Goal: Task Accomplishment & Management: Complete application form

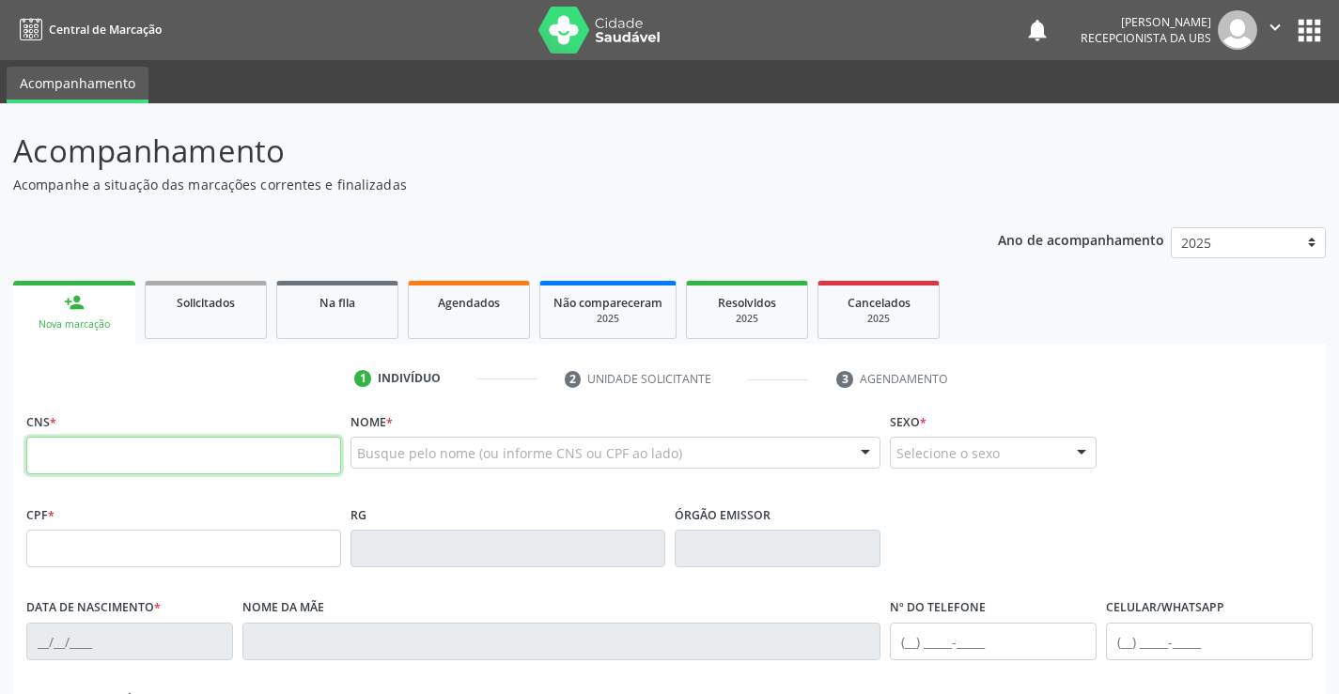
click at [171, 458] on input "text" at bounding box center [183, 456] width 315 height 38
paste input "700 0087 4001 8304"
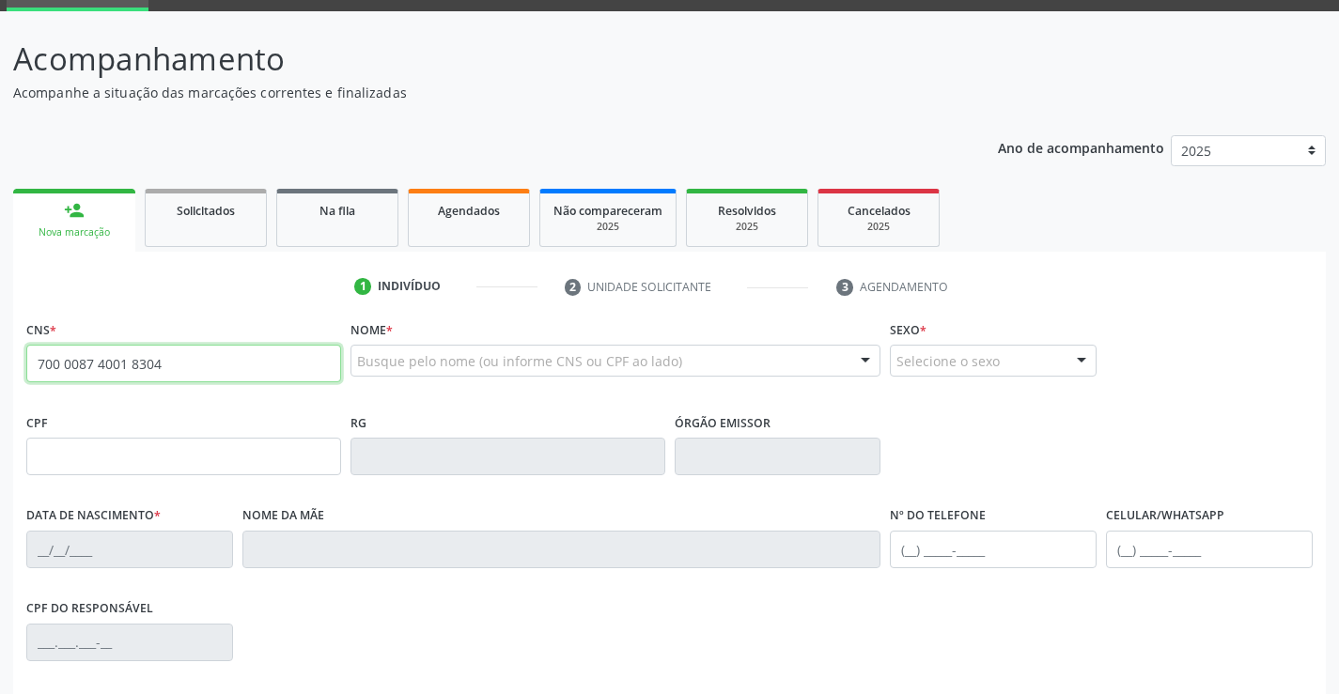
type input "700 0087 4001 8304"
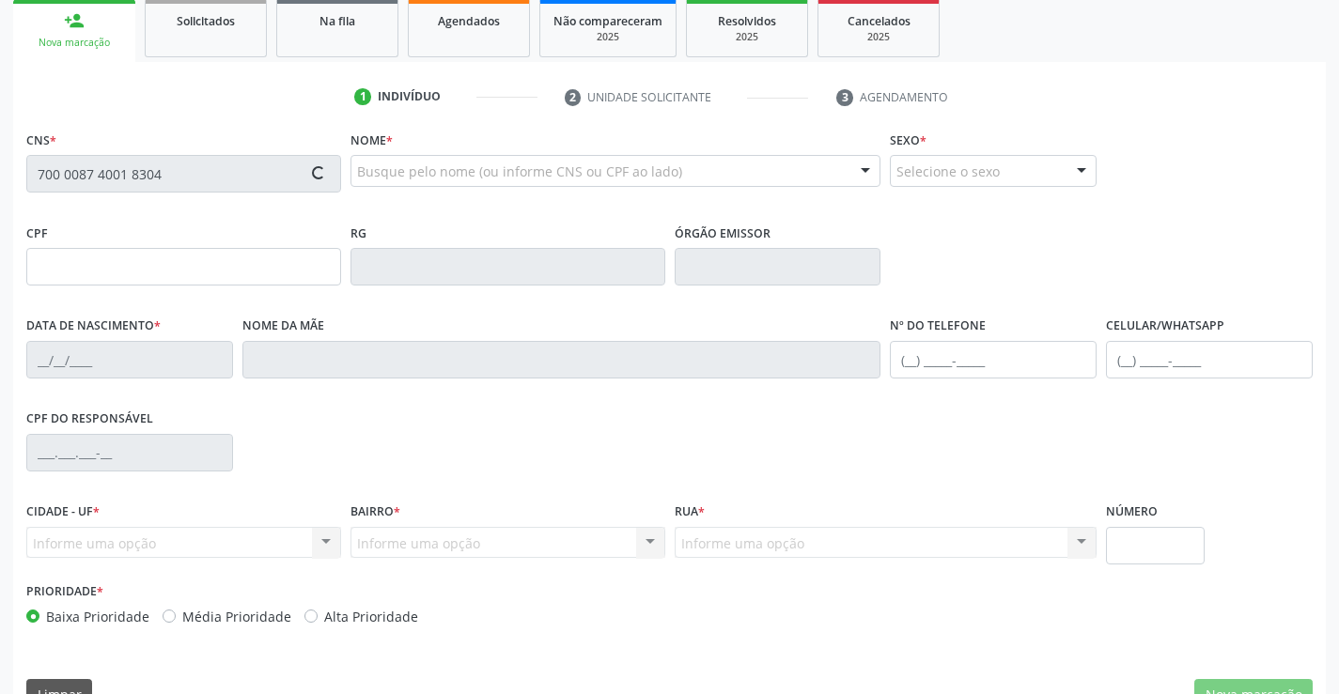
type input "094.321.144-14"
type input "[DATE]"
type input "[PERSON_NAME]"
type input "[PHONE_NUMBER]"
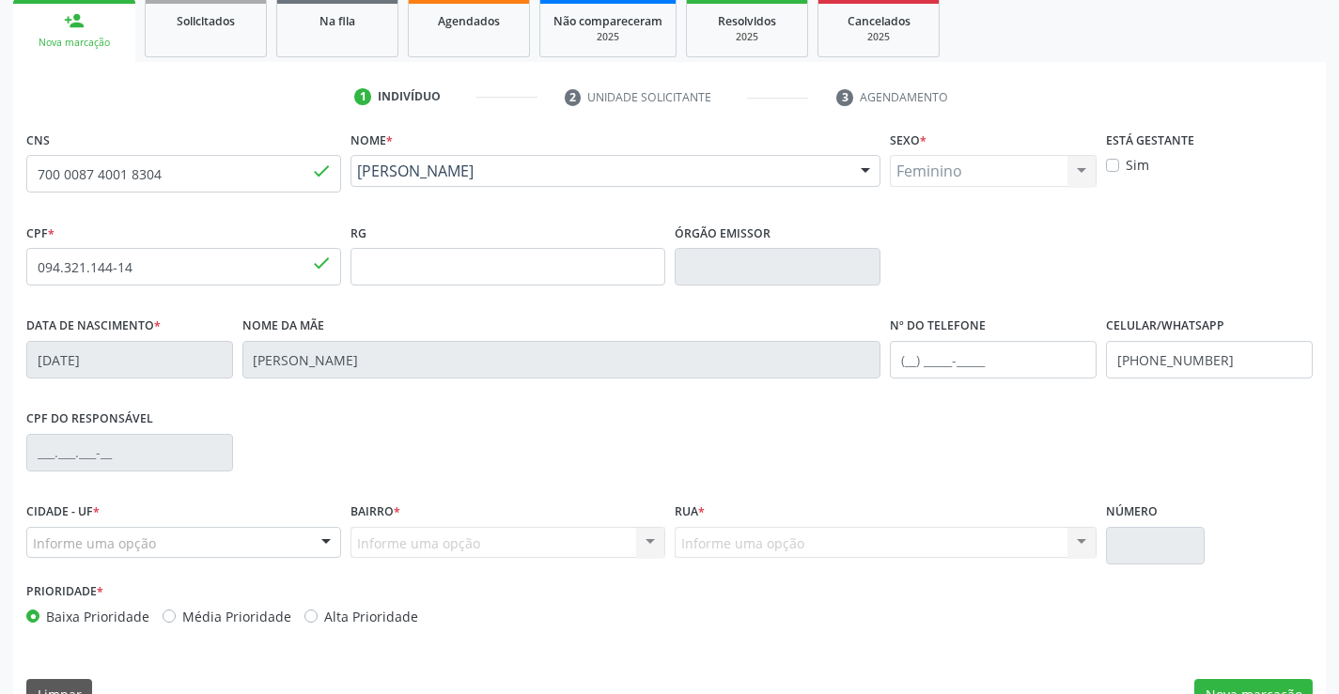
scroll to position [324, 0]
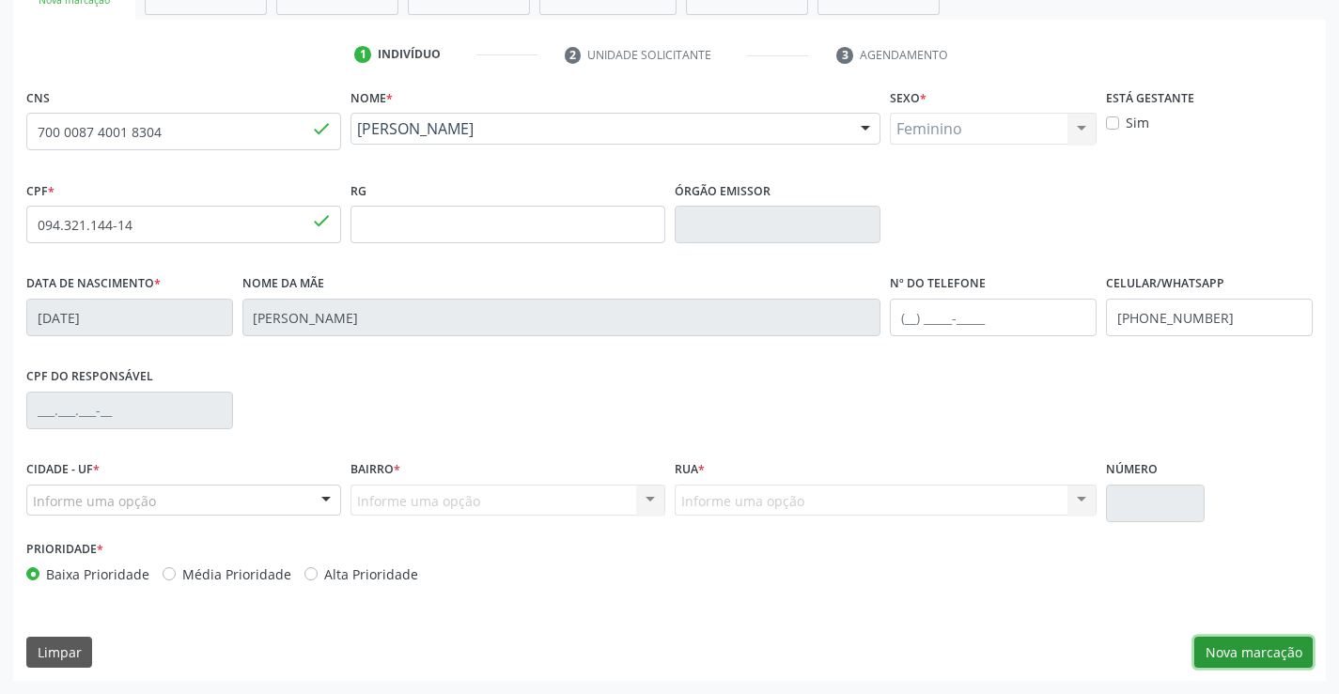
click at [1246, 660] on button "Nova marcação" at bounding box center [1253, 653] width 118 height 32
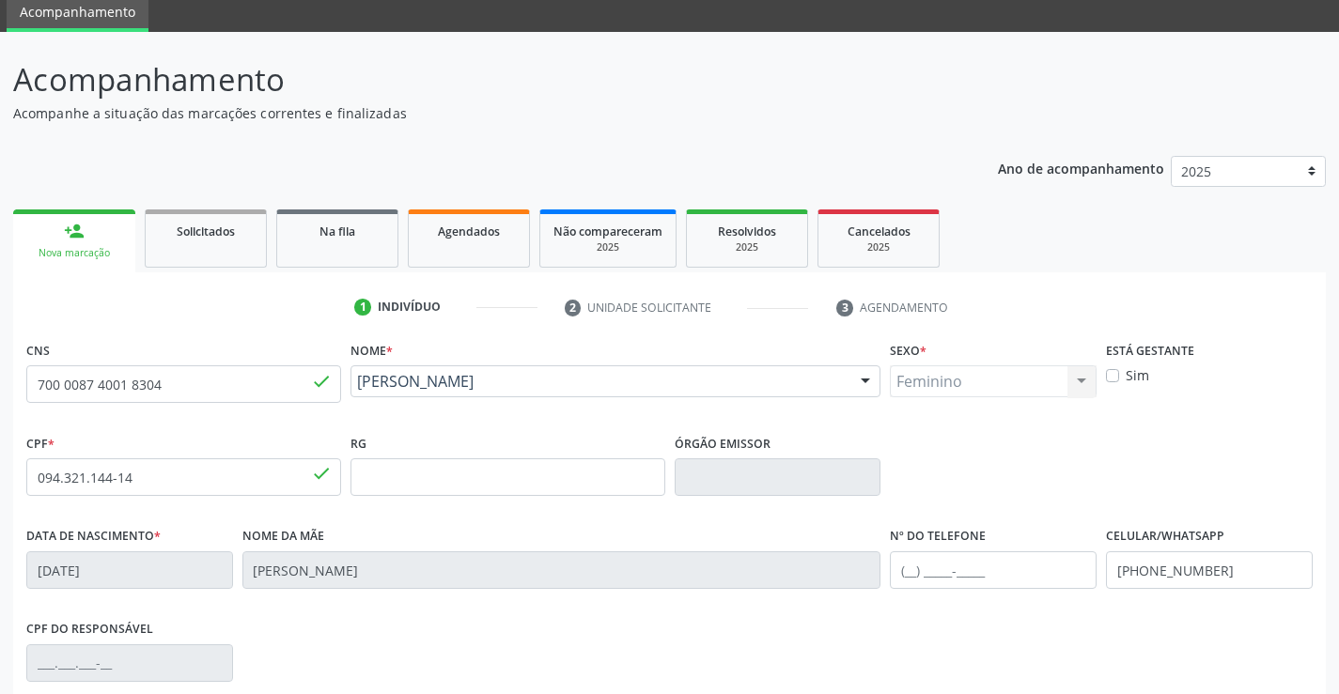
scroll to position [42, 0]
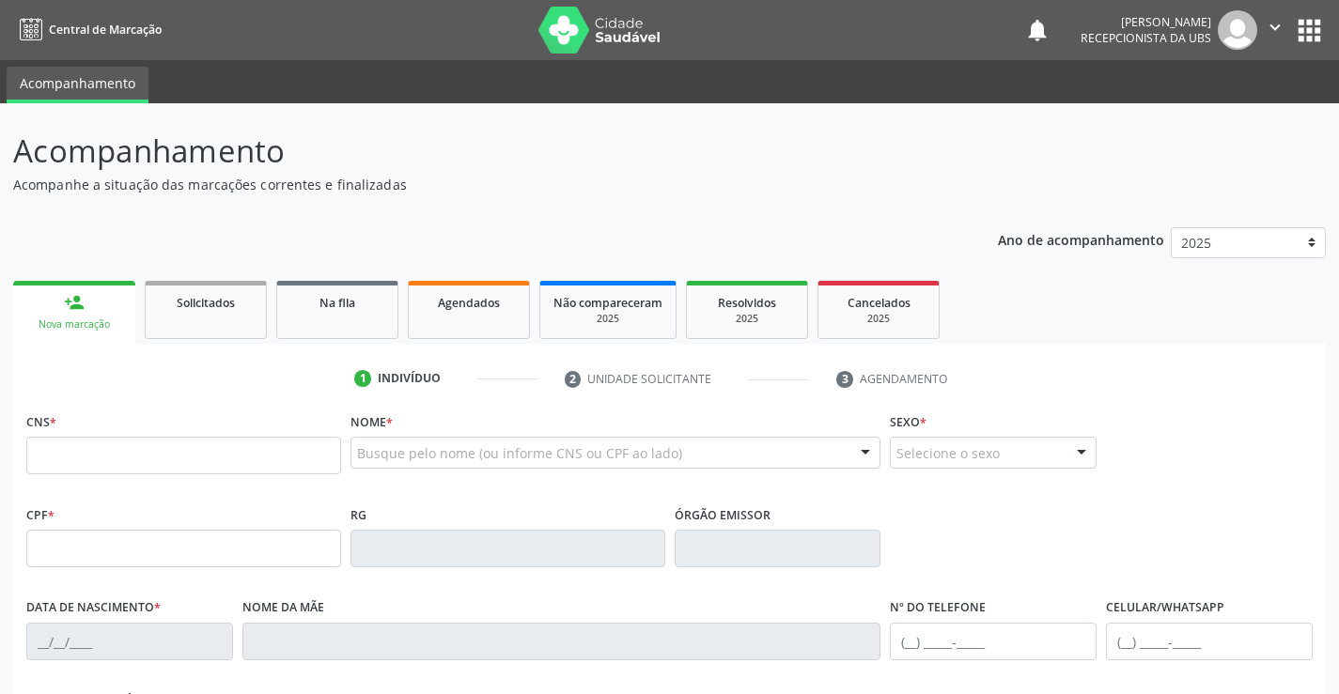
scroll to position [42, 0]
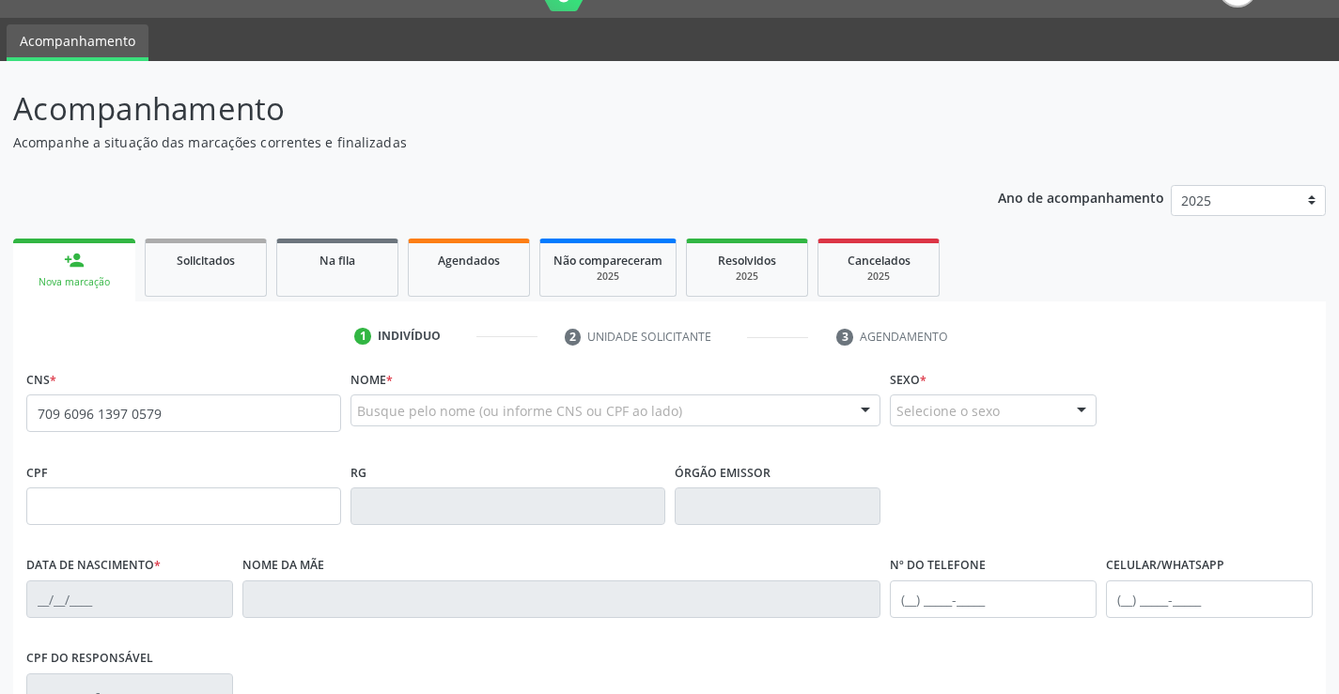
type input "709 6096 1397 0579"
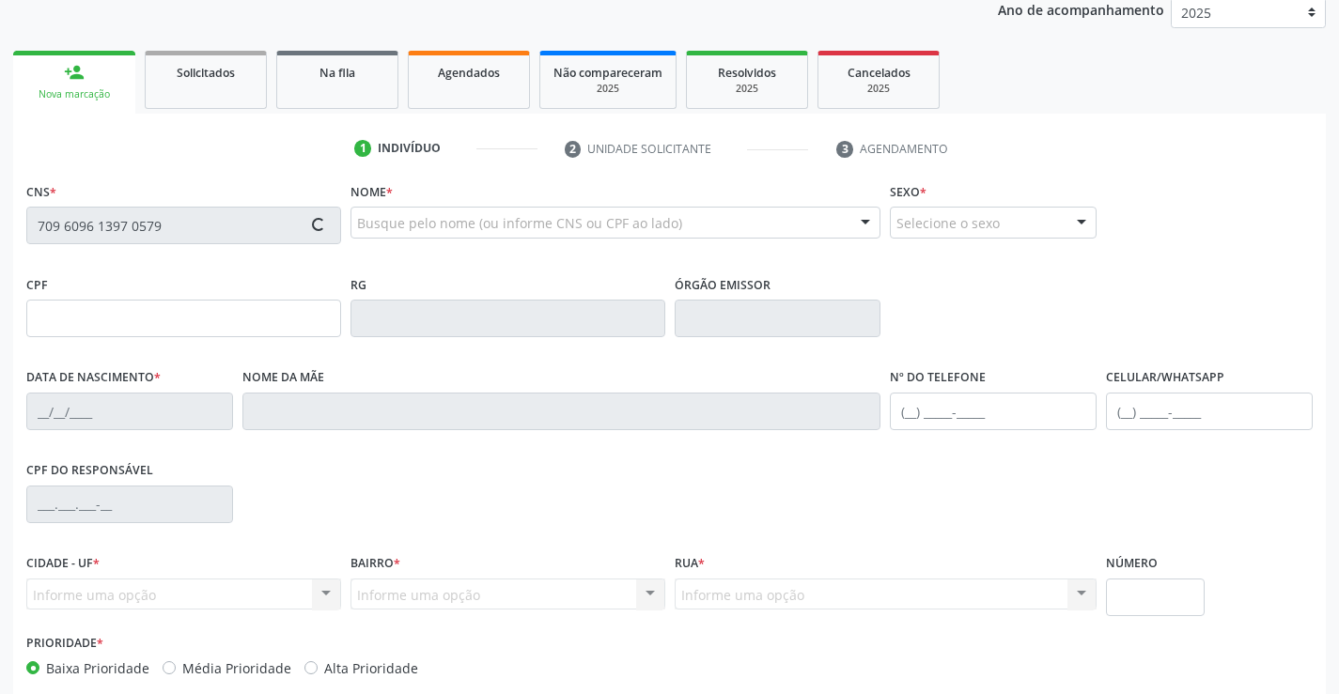
type input "04/10/2000"
type input "Dalvanira Barbosa Candido"
type input "(87) 9820-8908"
type input "(87) 9988-9999"
type input "271"
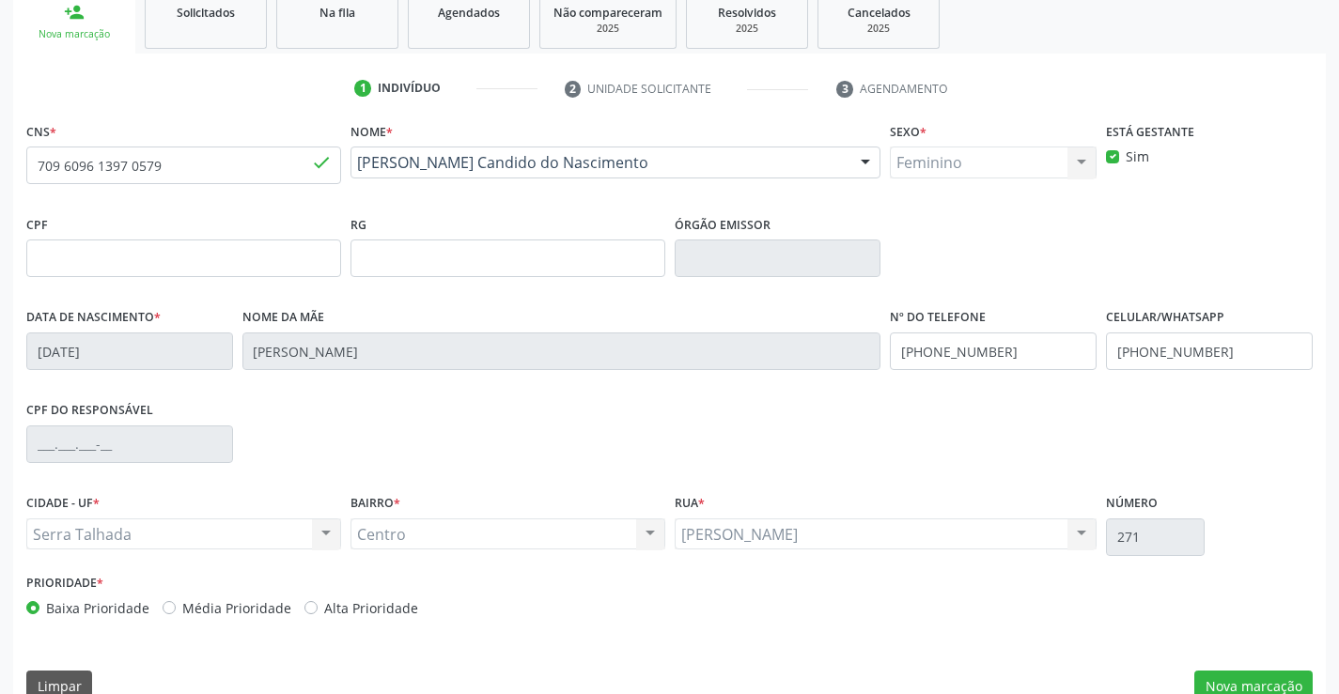
scroll to position [324, 0]
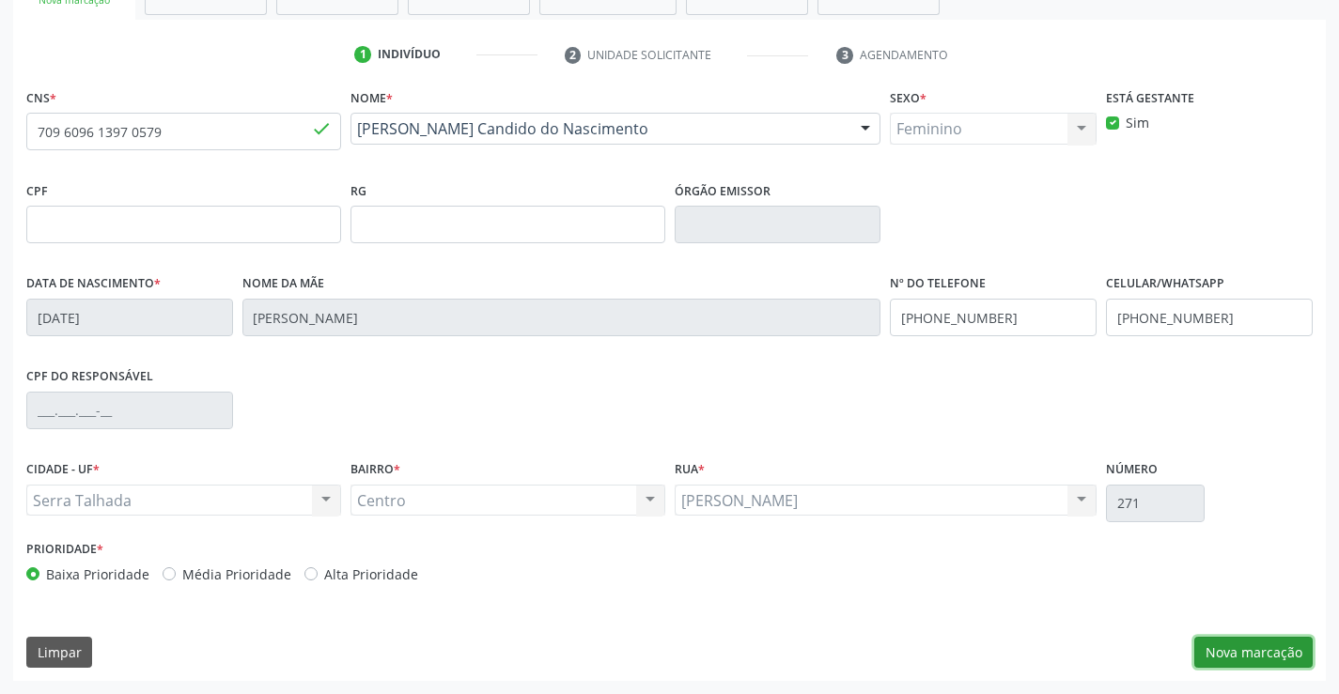
click at [1259, 664] on button "Nova marcação" at bounding box center [1253, 653] width 118 height 32
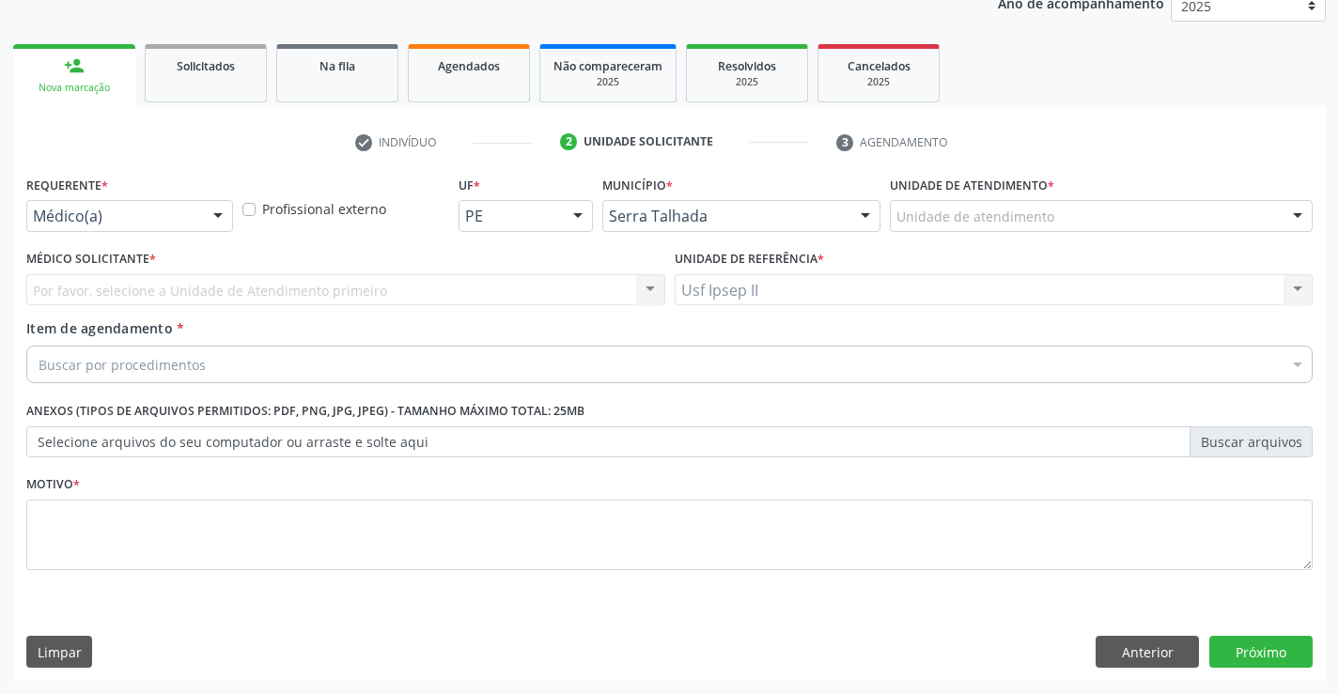
scroll to position [237, 0]
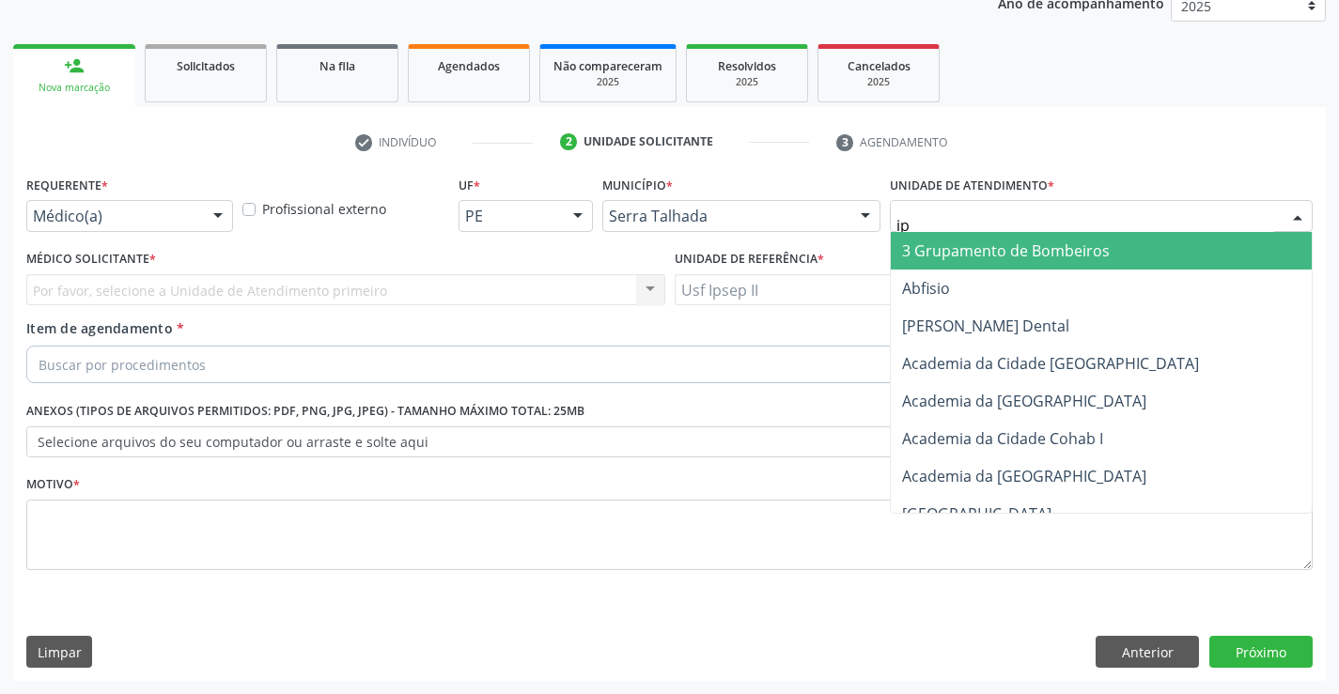
type input "ips"
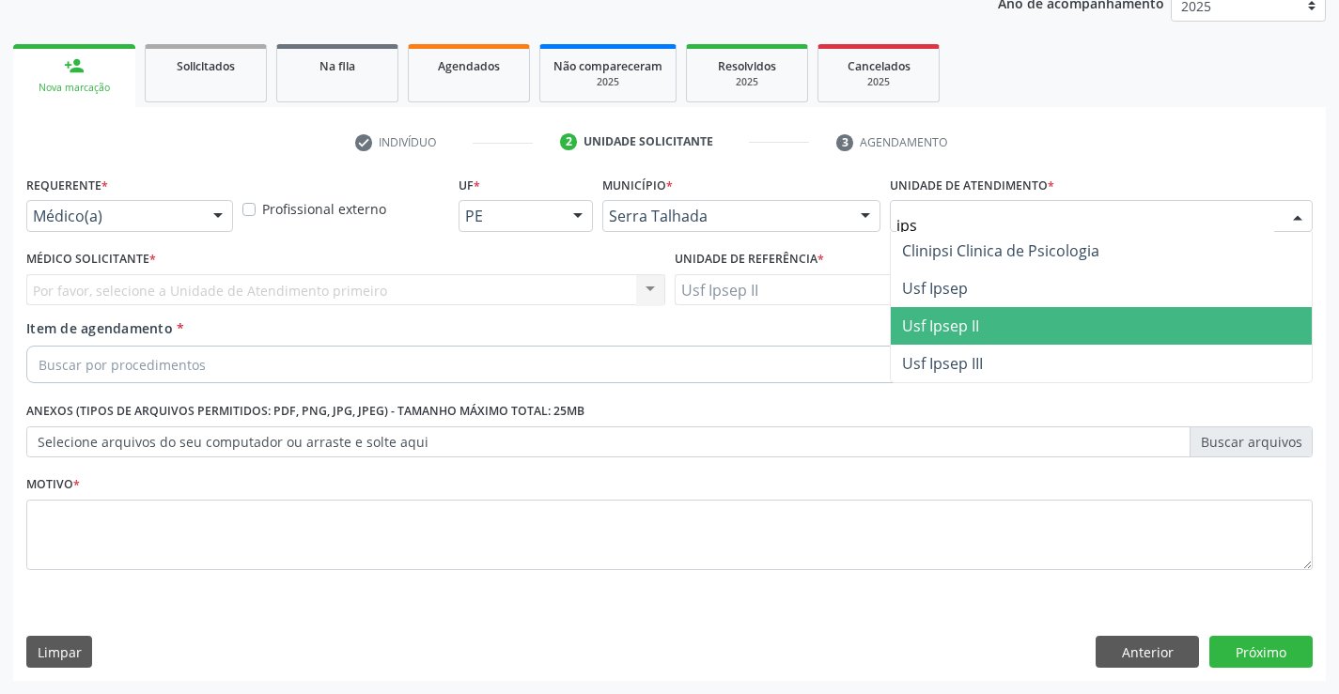
click at [1022, 316] on span "Usf Ipsep II" at bounding box center [1101, 326] width 421 height 38
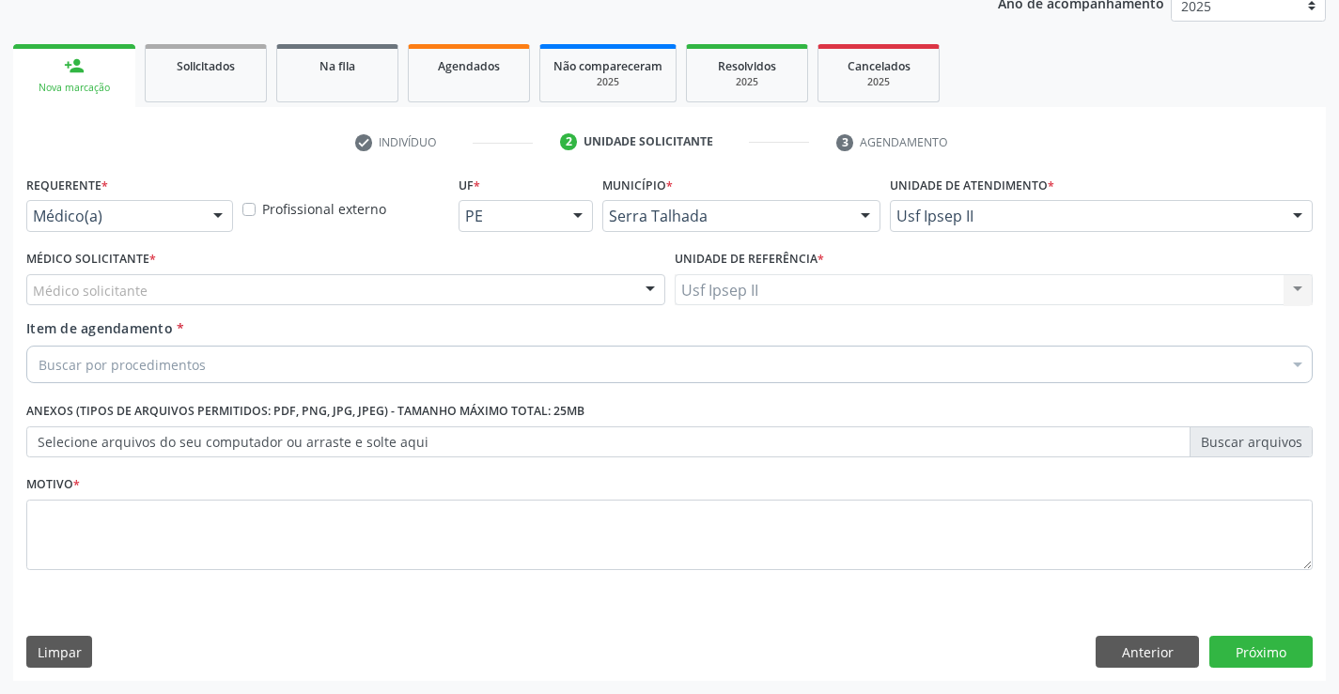
click at [312, 296] on div "Médico solicitante" at bounding box center [345, 290] width 639 height 32
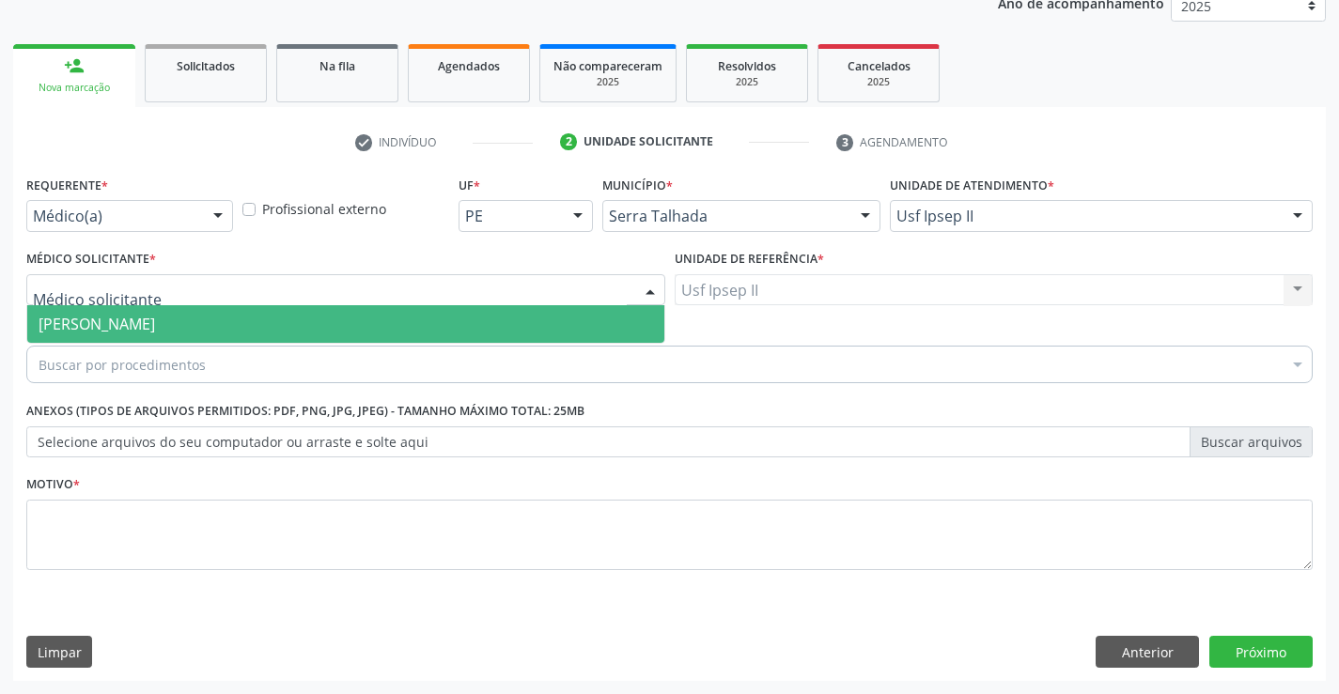
click at [155, 329] on span "Nadjane Nayara Bezerra Ferreira da Silva" at bounding box center [97, 324] width 116 height 21
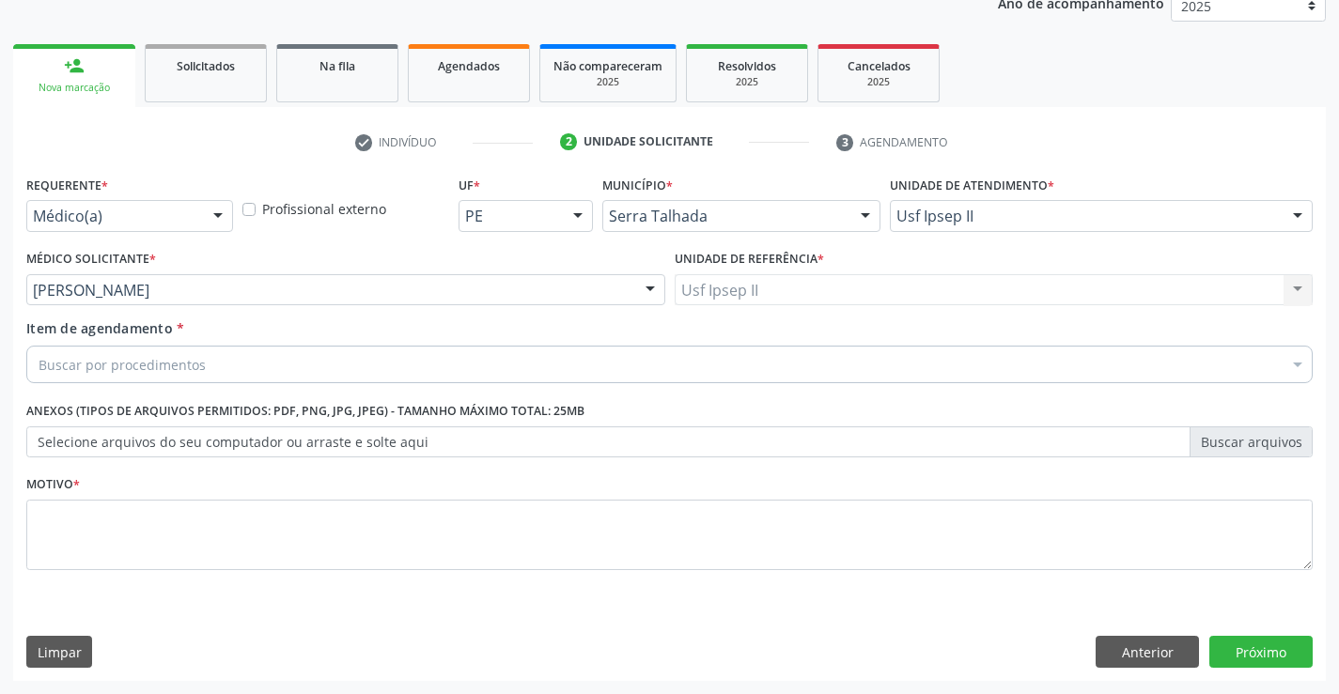
click at [285, 366] on div "Buscar por procedimentos" at bounding box center [669, 365] width 1286 height 38
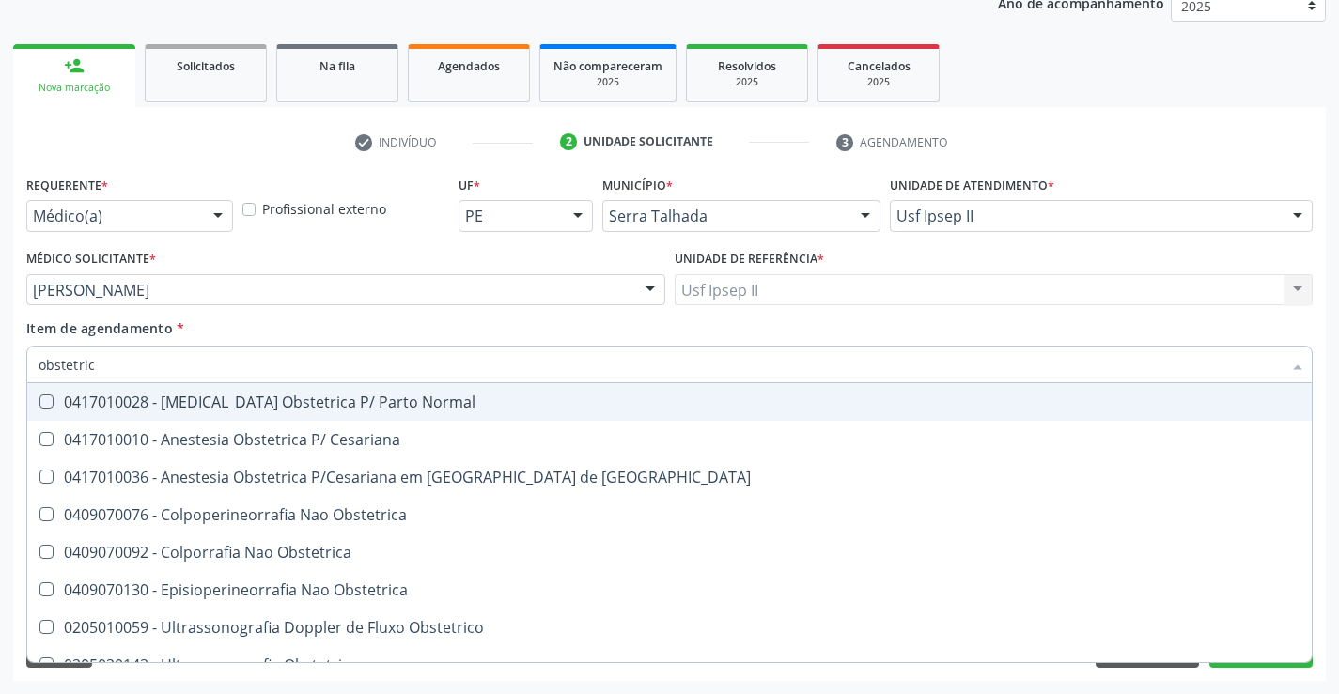
type input "obstetrica"
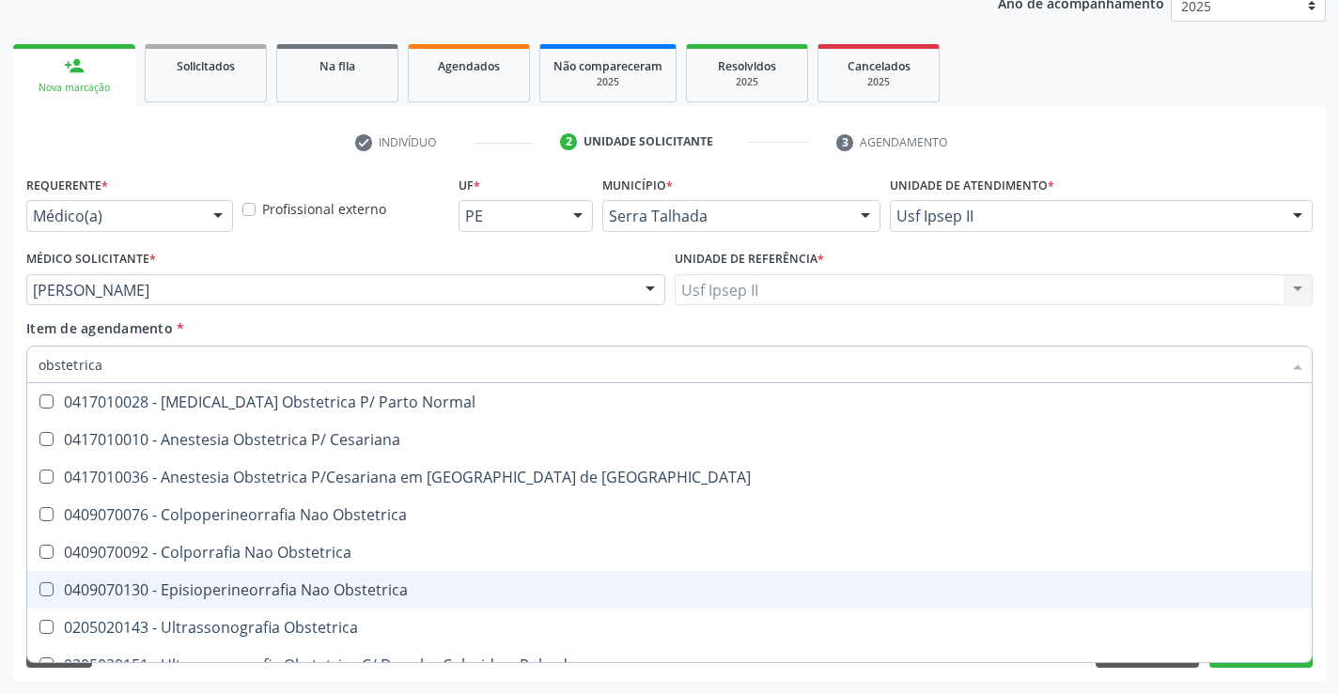
scroll to position [22, 0]
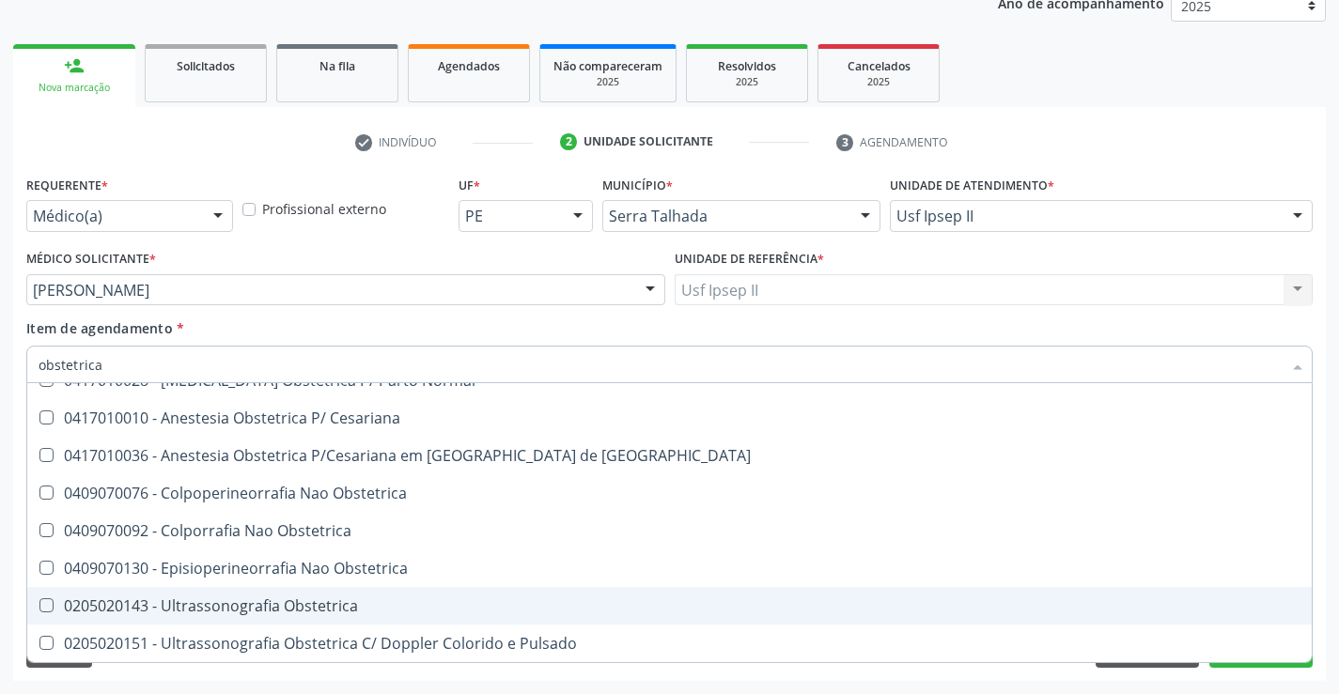
click at [253, 599] on div "0205020143 - Ultrassonografia Obstetrica" at bounding box center [670, 605] width 1262 height 15
checkbox Obstetrica "true"
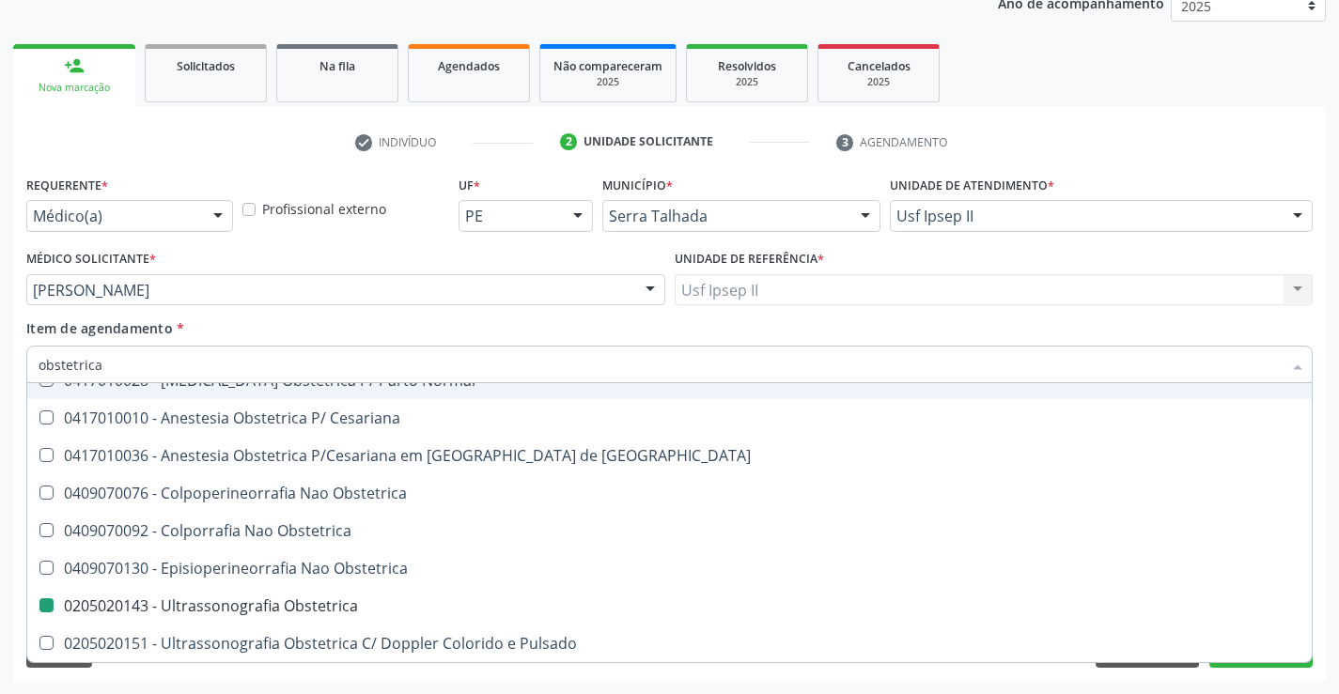
click at [261, 336] on div "Item de agendamento * obstetrica Desfazer seleção 0417010028 - Analgesia Obstet…" at bounding box center [669, 347] width 1286 height 59
checkbox Cesariana "true"
checkbox Obstetrica "false"
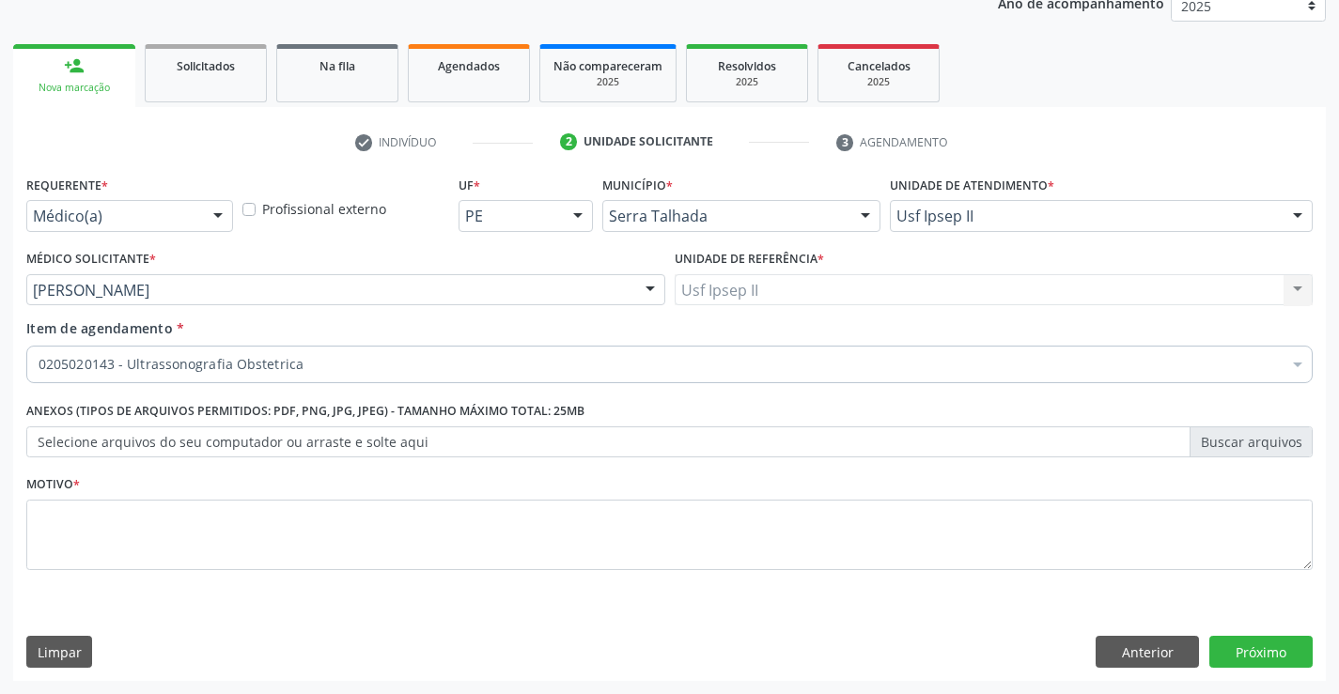
scroll to position [0, 0]
click at [200, 536] on textarea at bounding box center [669, 535] width 1286 height 71
type textarea "g"
click at [1237, 648] on button "Próximo" at bounding box center [1260, 652] width 103 height 32
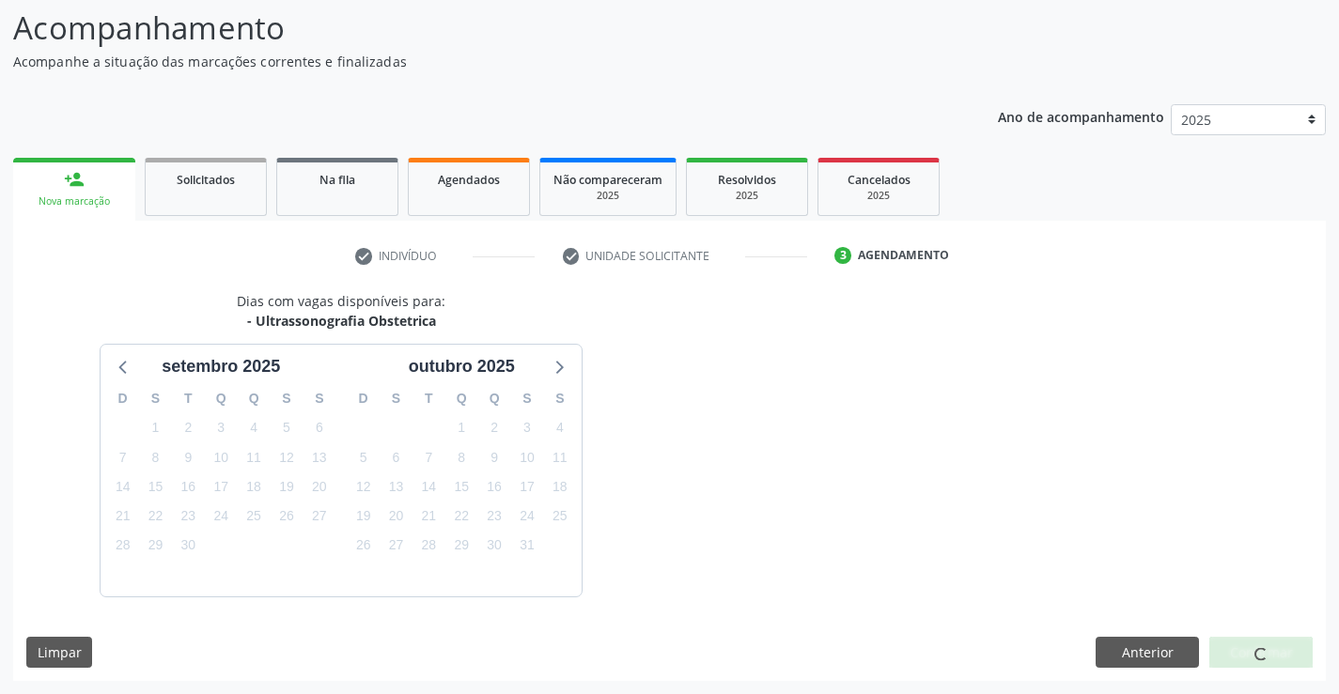
scroll to position [179, 0]
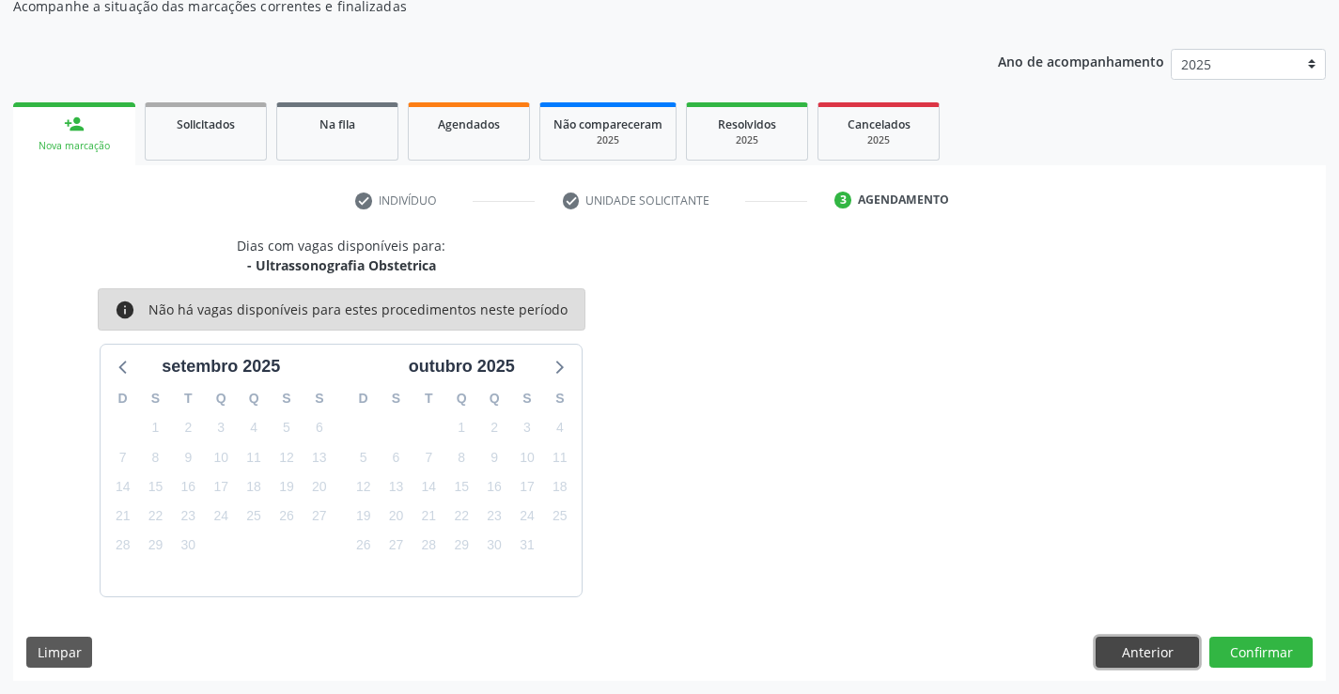
click at [1145, 646] on button "Anterior" at bounding box center [1146, 653] width 103 height 32
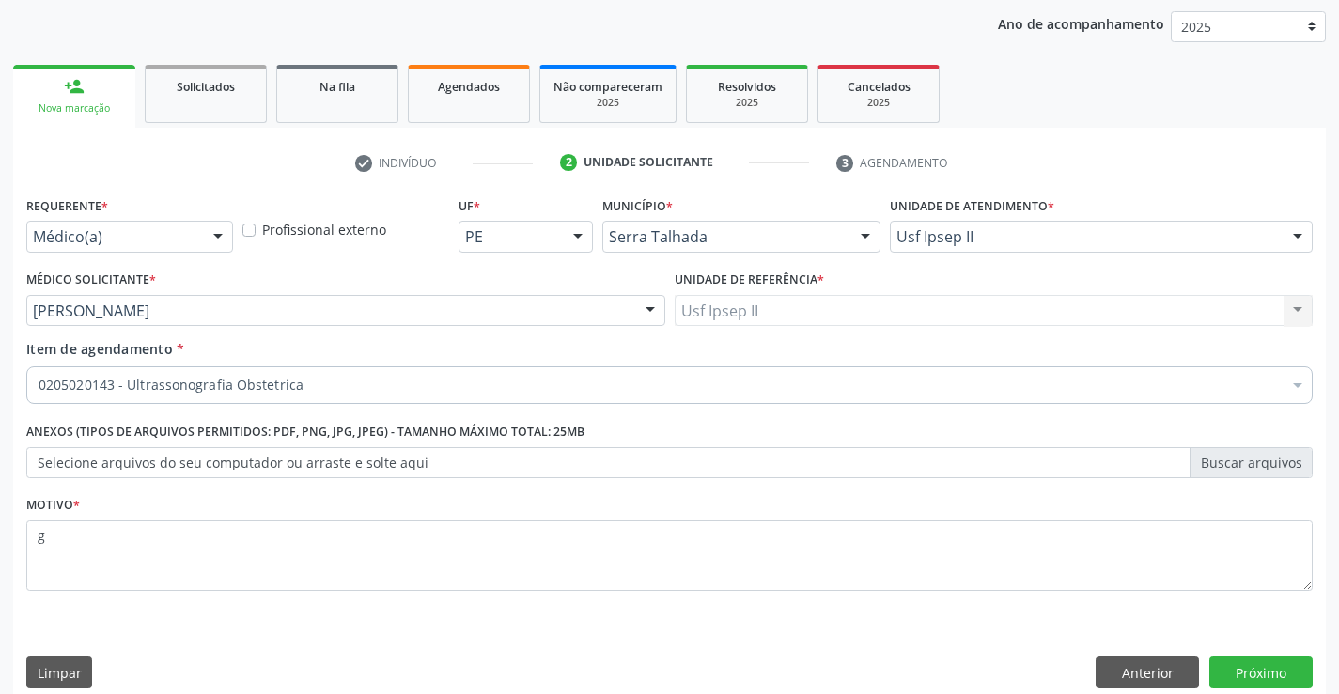
scroll to position [237, 0]
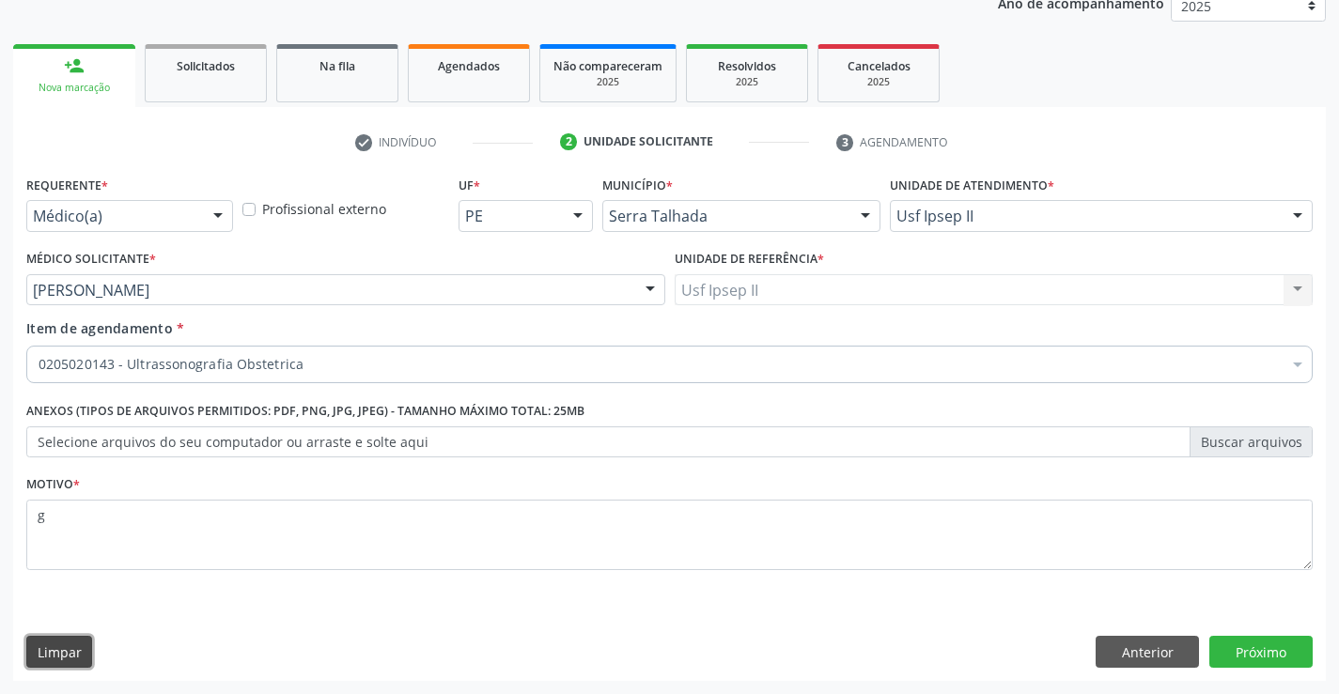
click at [85, 662] on button "Limpar" at bounding box center [59, 652] width 66 height 32
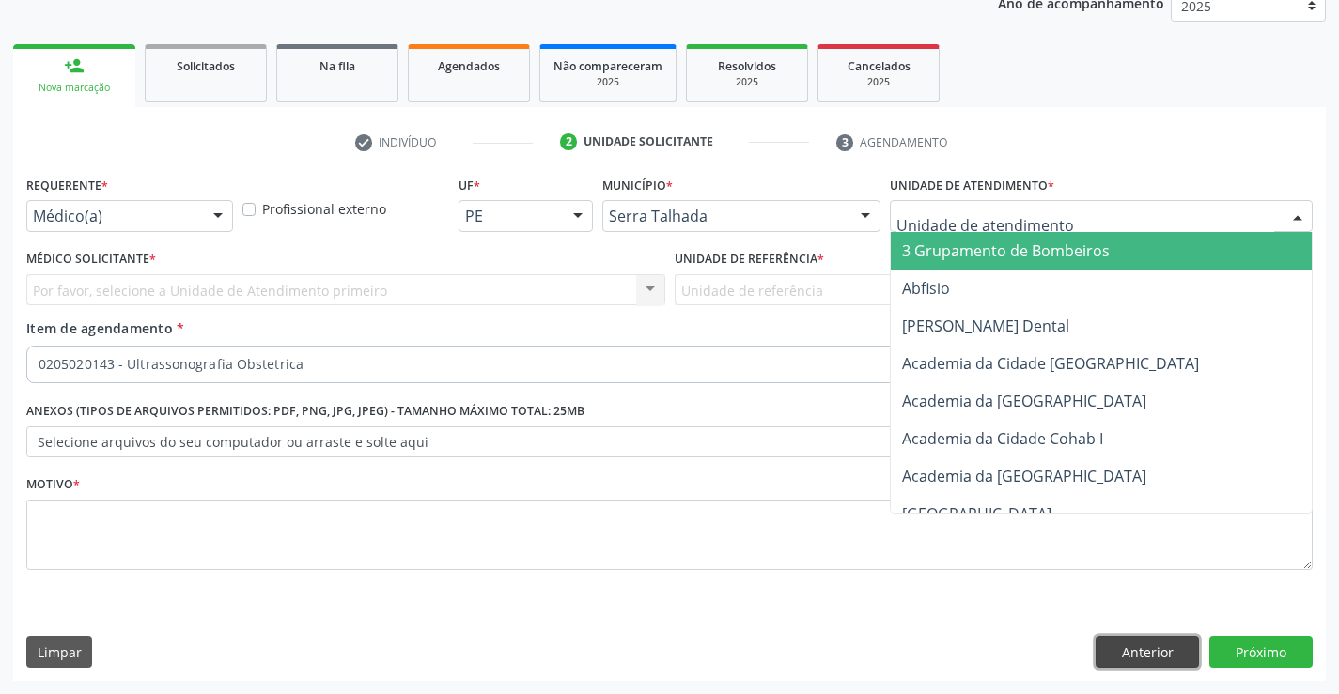
click at [1141, 644] on button "Anterior" at bounding box center [1146, 652] width 103 height 32
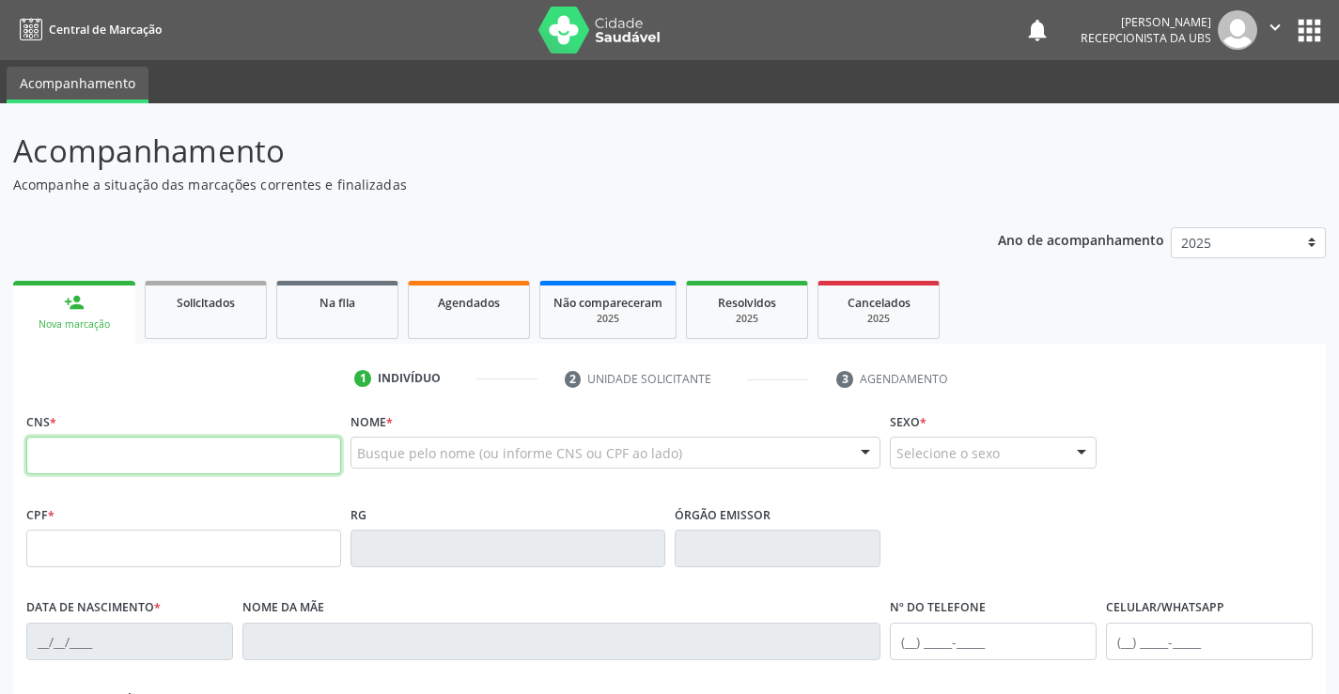
scroll to position [233, 0]
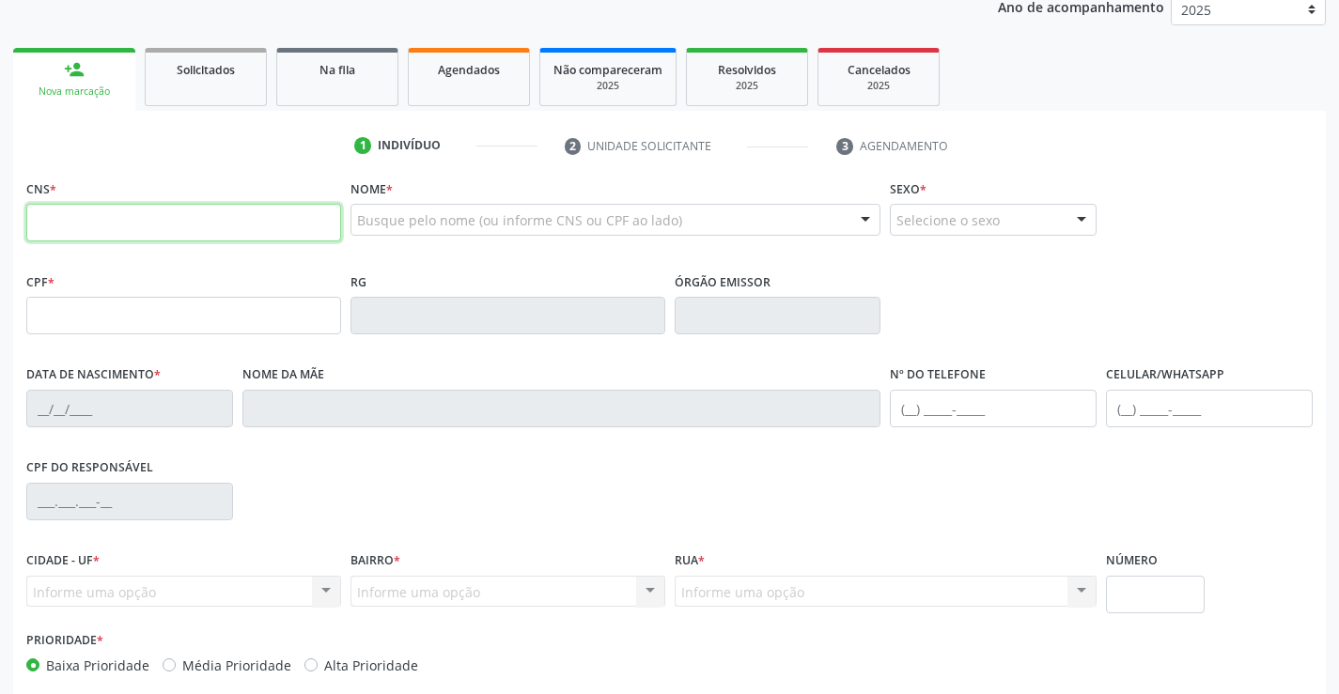
paste input "705 6094 1822 0210"
type input "705 6094 1822 0210"
type input "000.267.684-29"
type input "08/02/1975"
type input "Maria de Lourdes dos Santos"
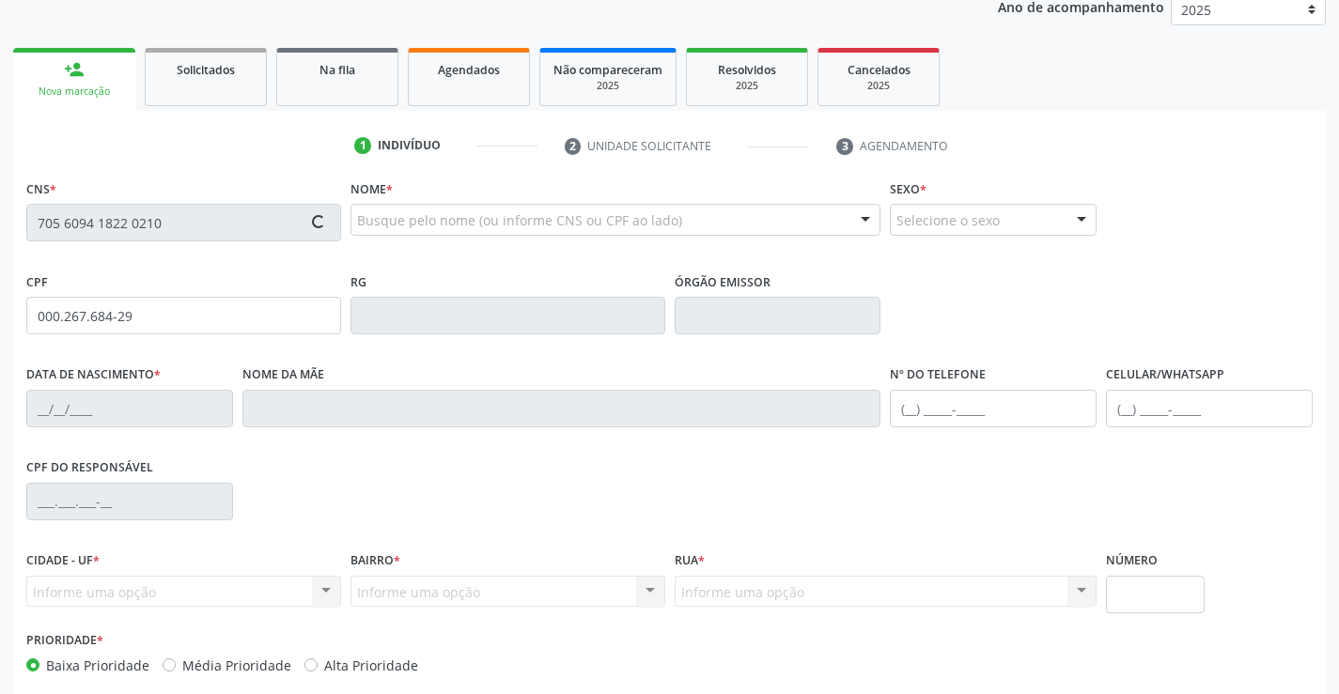
type input "(87) 99940-0154"
type input "1069"
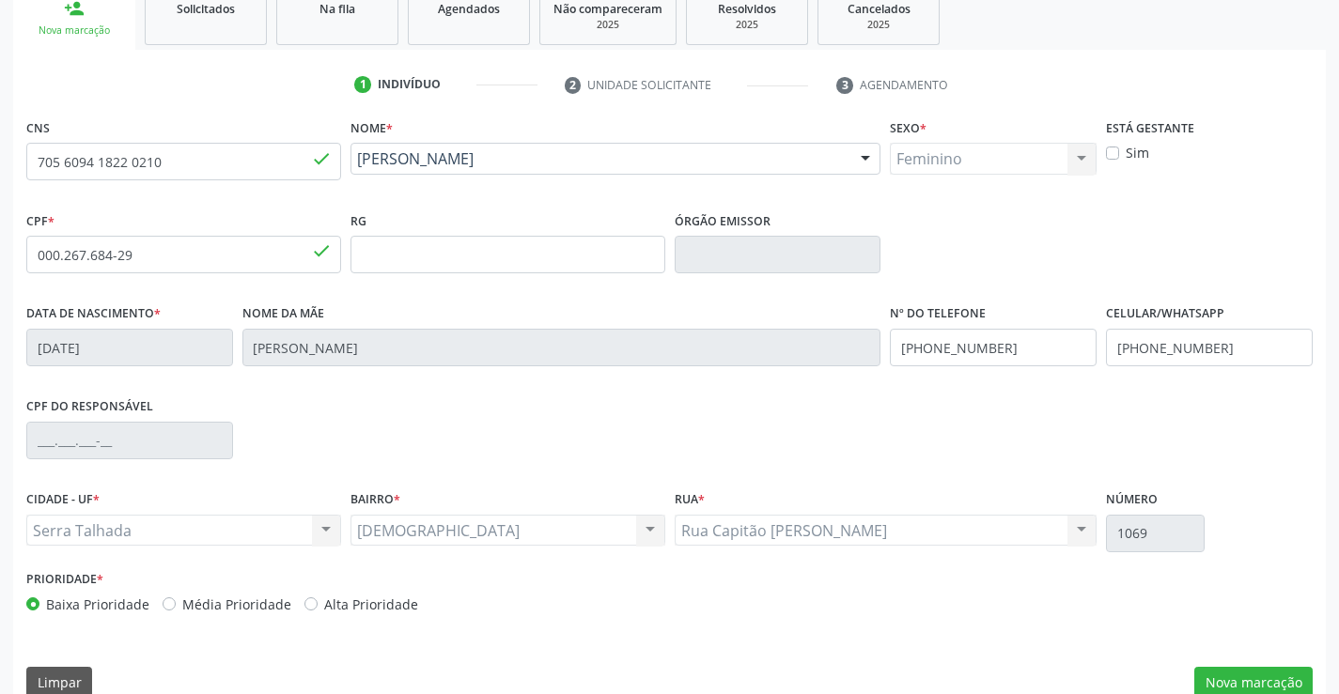
scroll to position [324, 0]
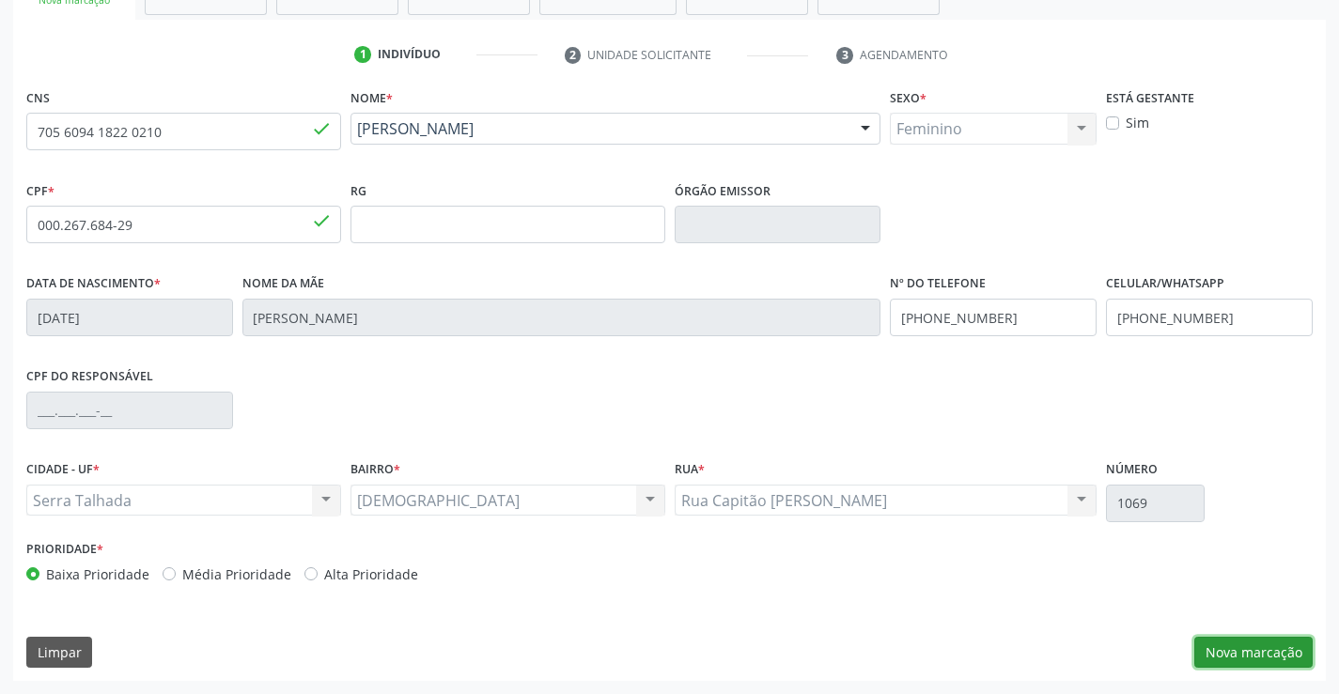
click at [1221, 653] on button "Nova marcação" at bounding box center [1253, 653] width 118 height 32
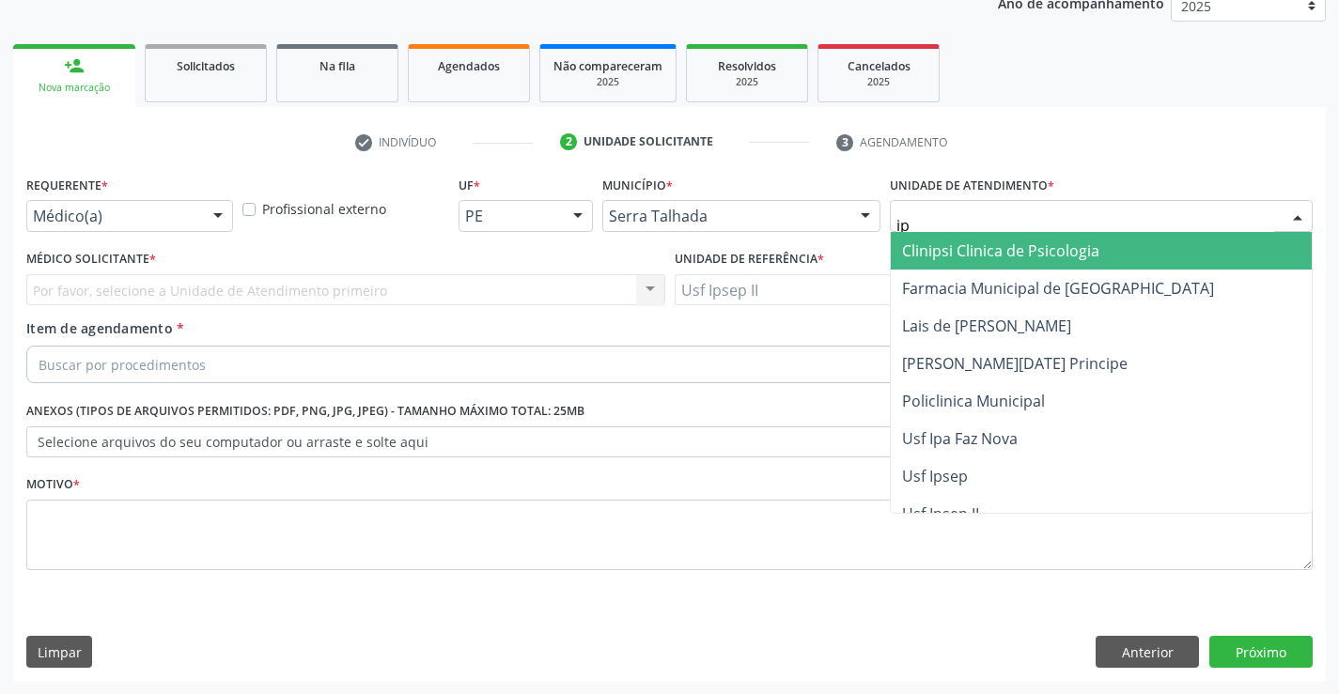
type input "ips"
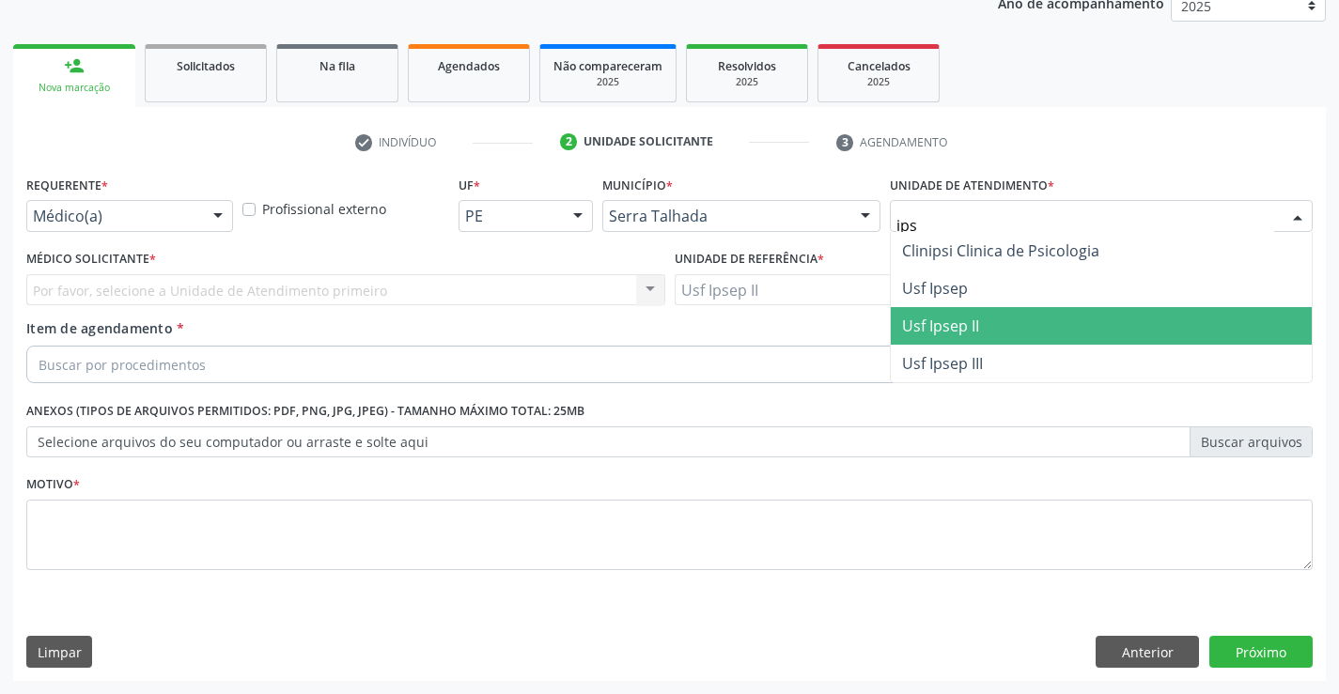
click at [940, 312] on span "Usf Ipsep II" at bounding box center [1101, 326] width 421 height 38
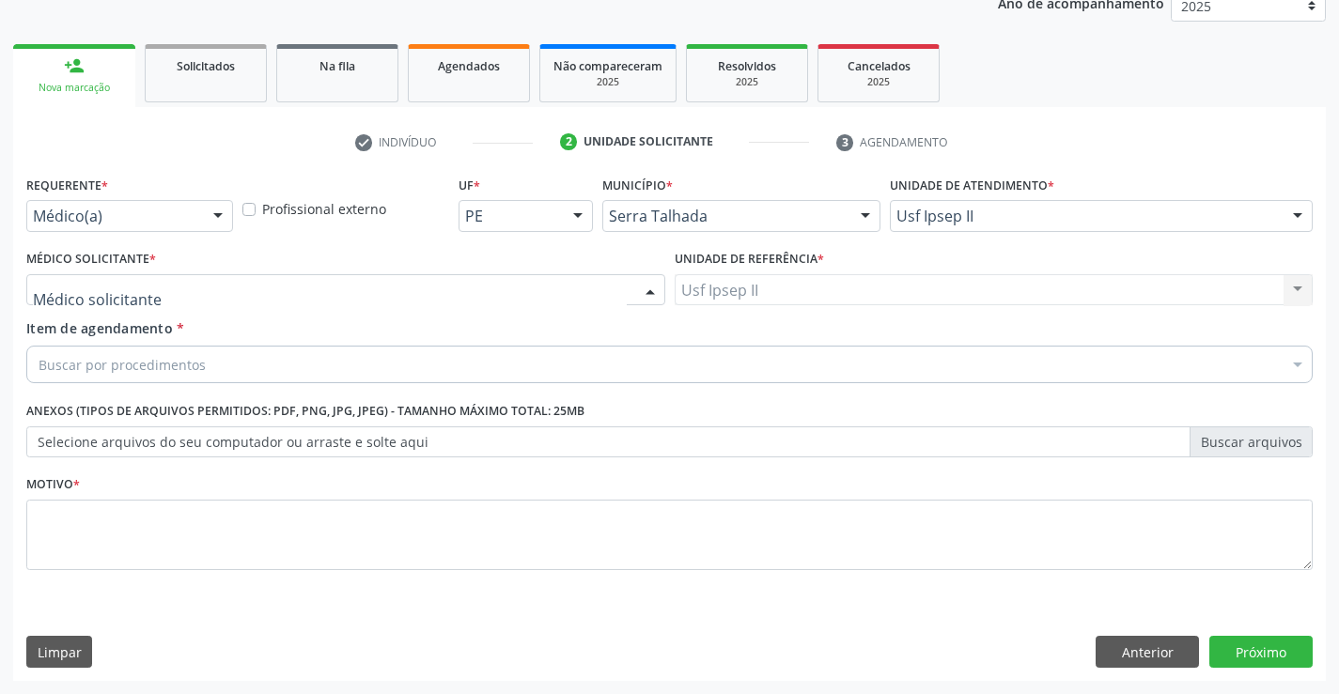
click at [383, 294] on div at bounding box center [345, 290] width 639 height 32
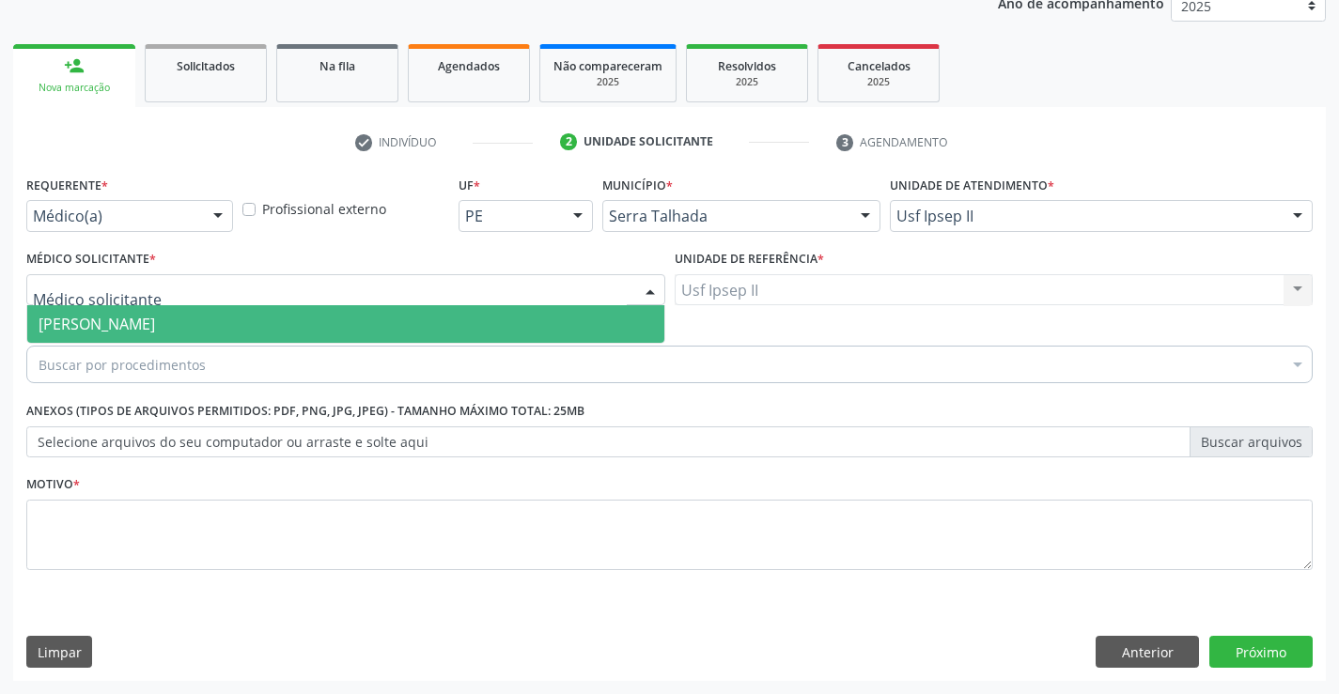
click at [350, 313] on span "Nadjane Nayara Bezerra Ferreira da Silva" at bounding box center [345, 324] width 637 height 38
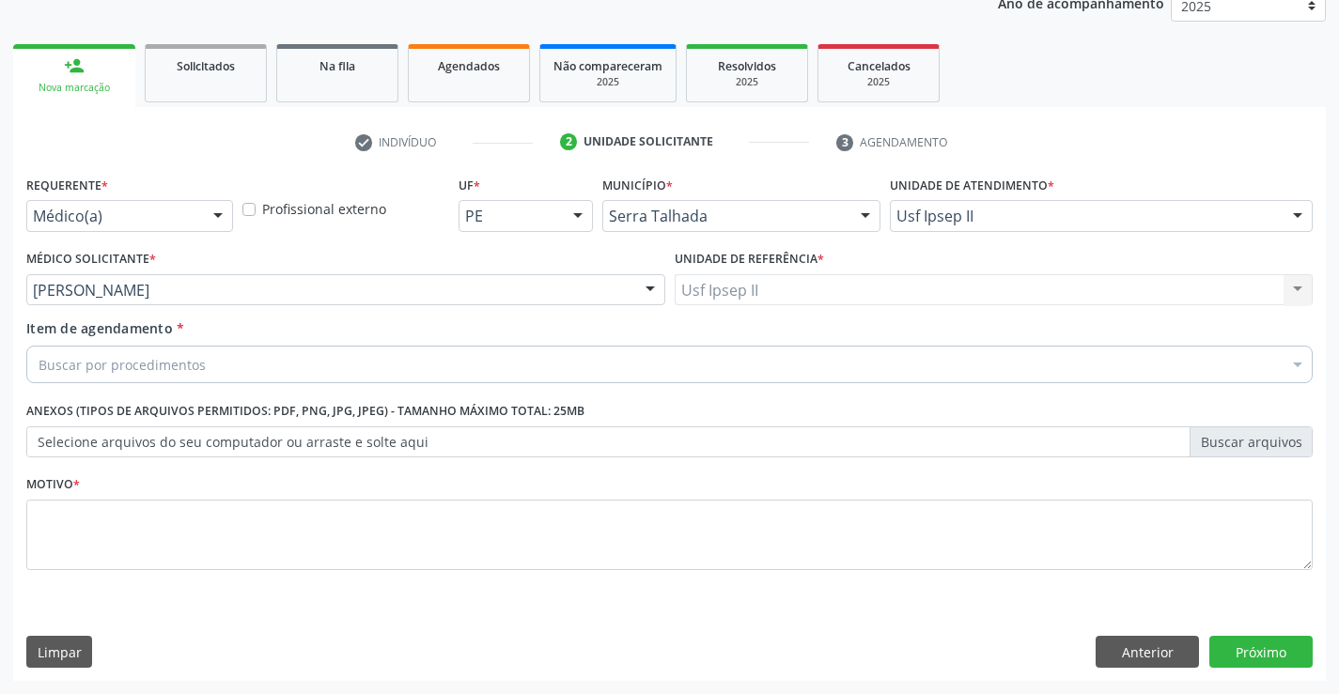
click at [293, 365] on div "Buscar por procedimentos" at bounding box center [669, 365] width 1286 height 38
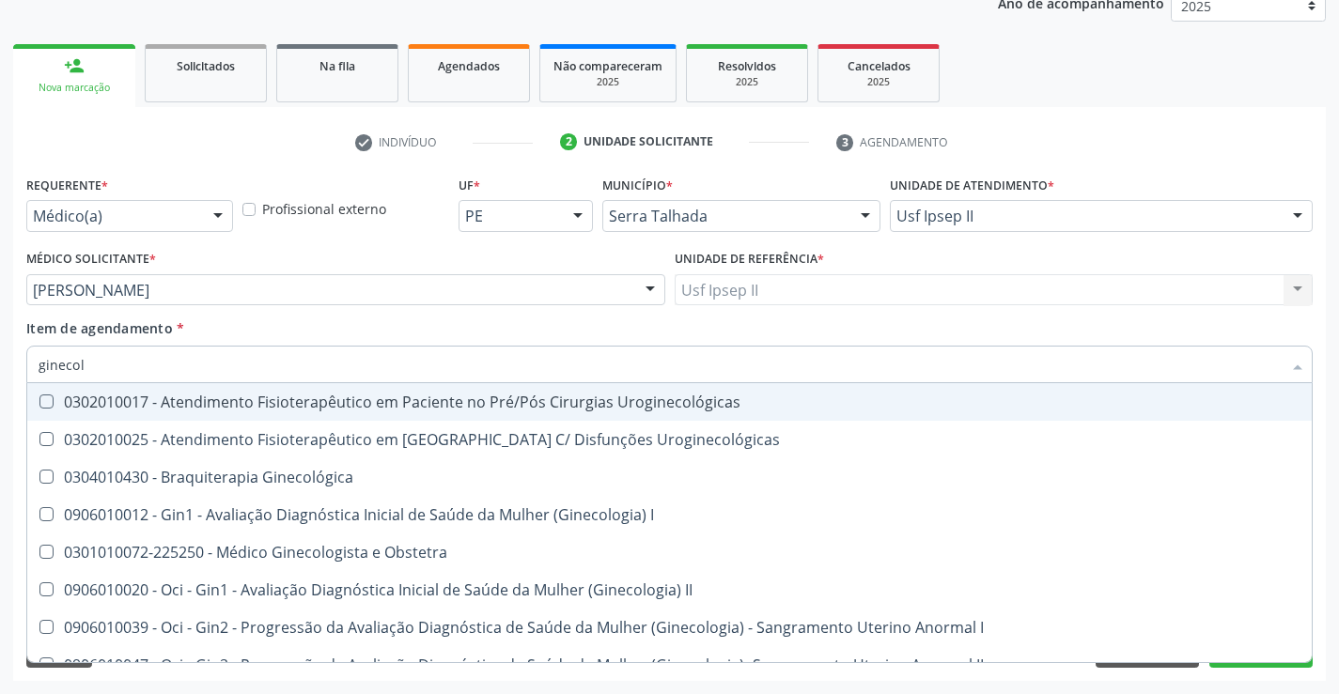
type input "ginecolo"
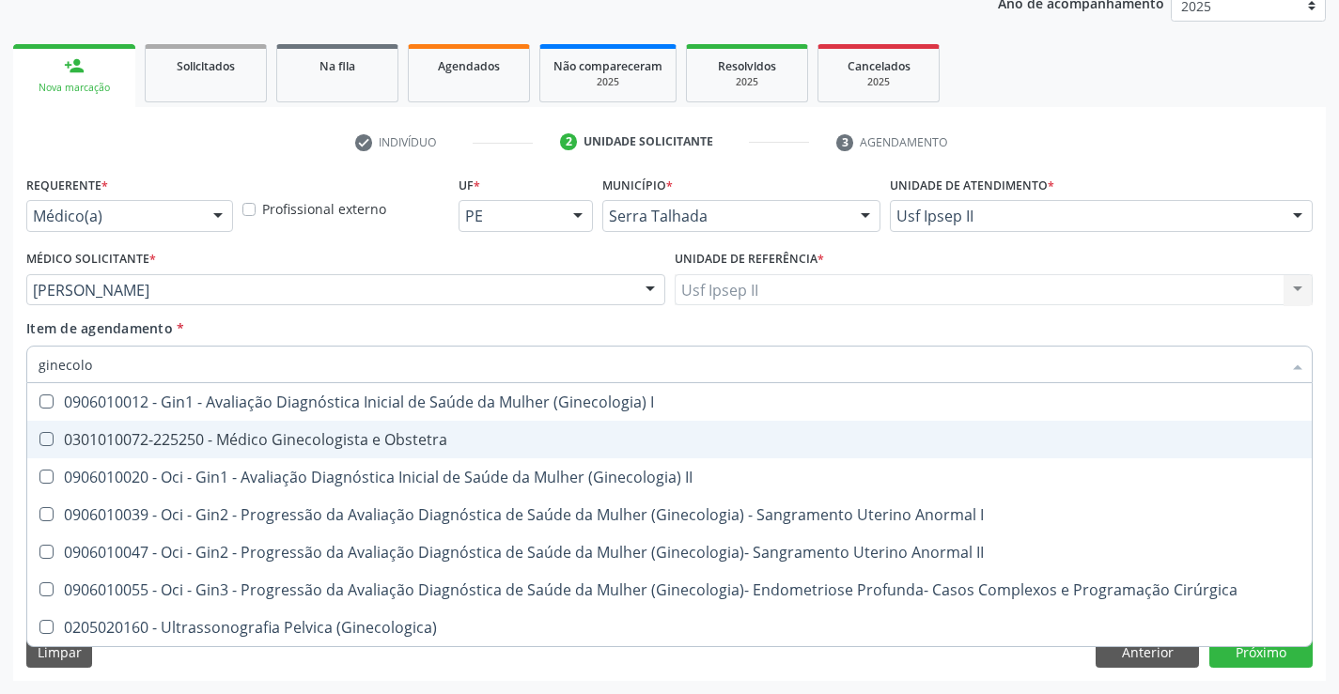
click at [334, 442] on div "0301010072-225250 - Médico Ginecologista e Obstetra" at bounding box center [670, 439] width 1262 height 15
checkbox Obstetra "true"
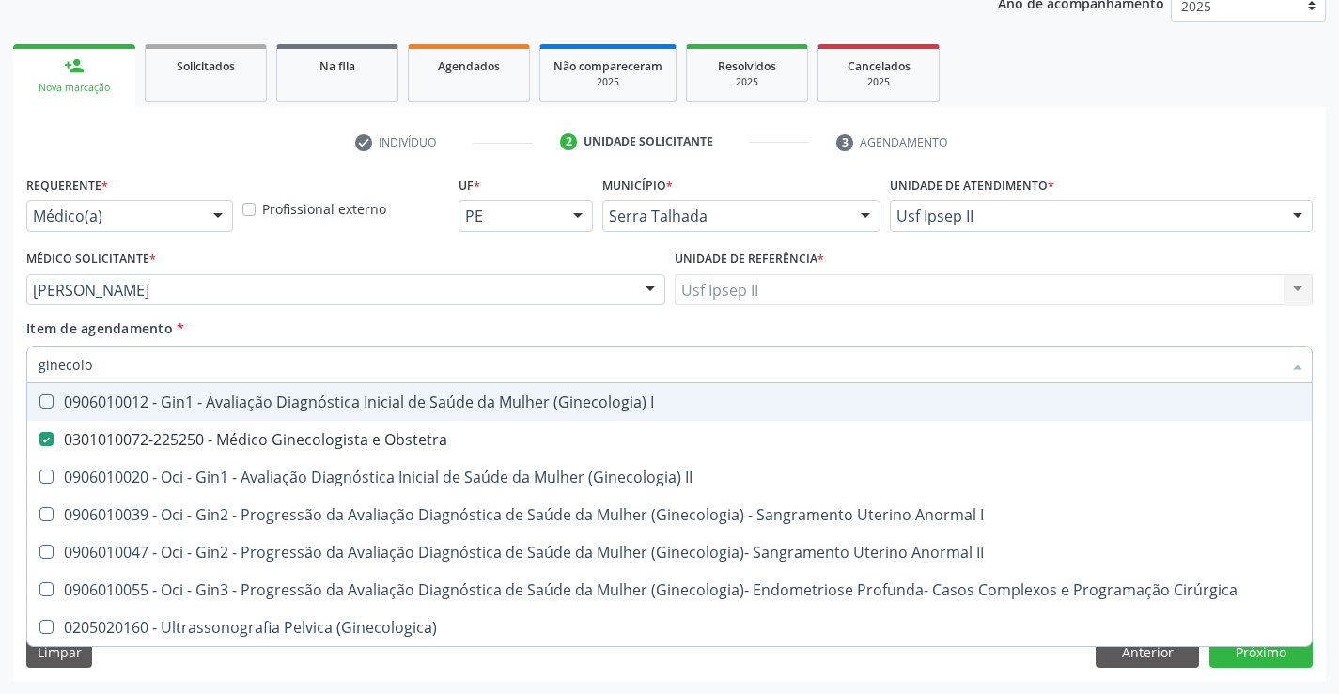
click at [303, 328] on div "Item de agendamento * ginecolo Desfazer seleção 0906010012 - Gin1 - Avaliação D…" at bounding box center [669, 347] width 1286 height 59
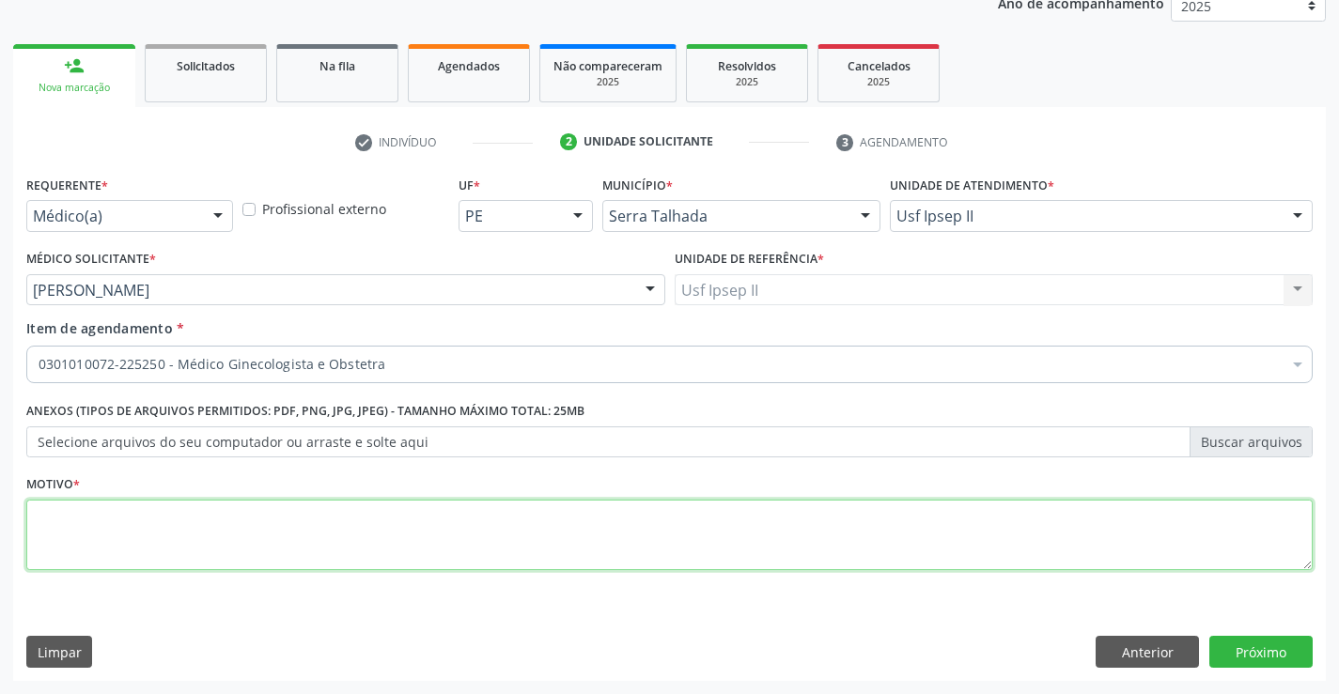
click at [133, 547] on textarea at bounding box center [669, 535] width 1286 height 71
type textarea "a"
click at [1286, 655] on button "Próximo" at bounding box center [1260, 652] width 103 height 32
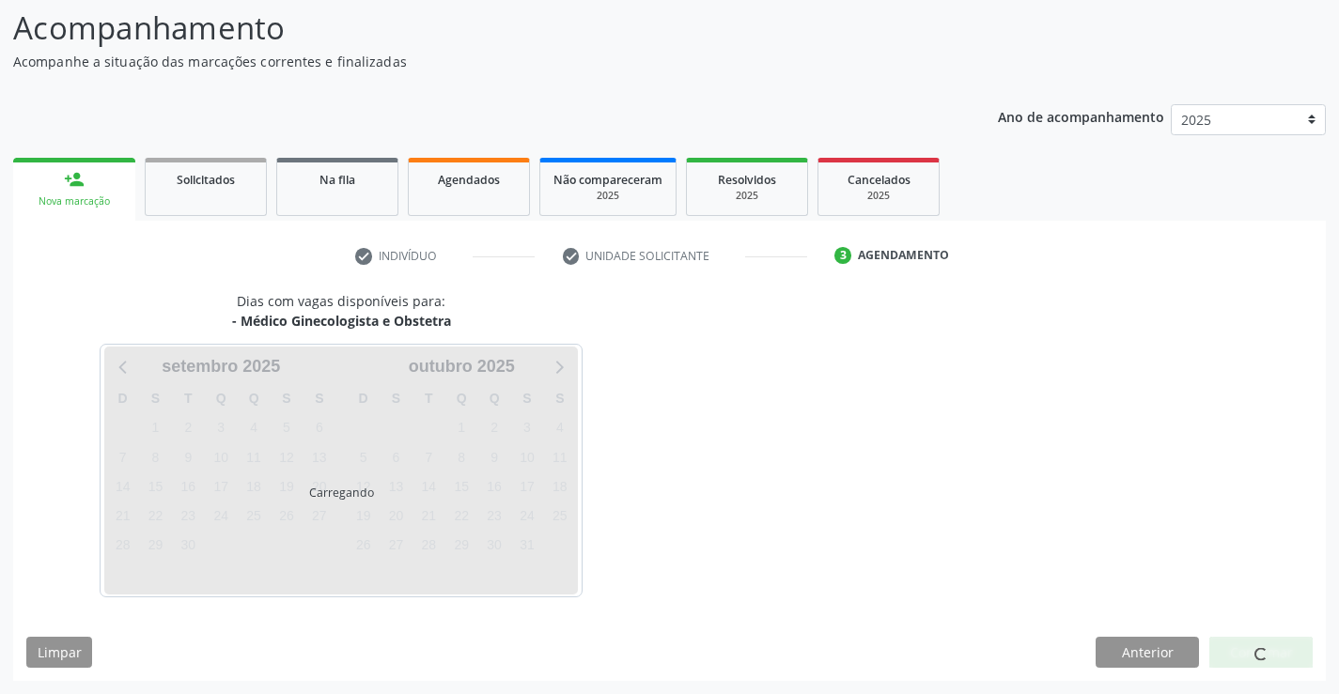
scroll to position [179, 0]
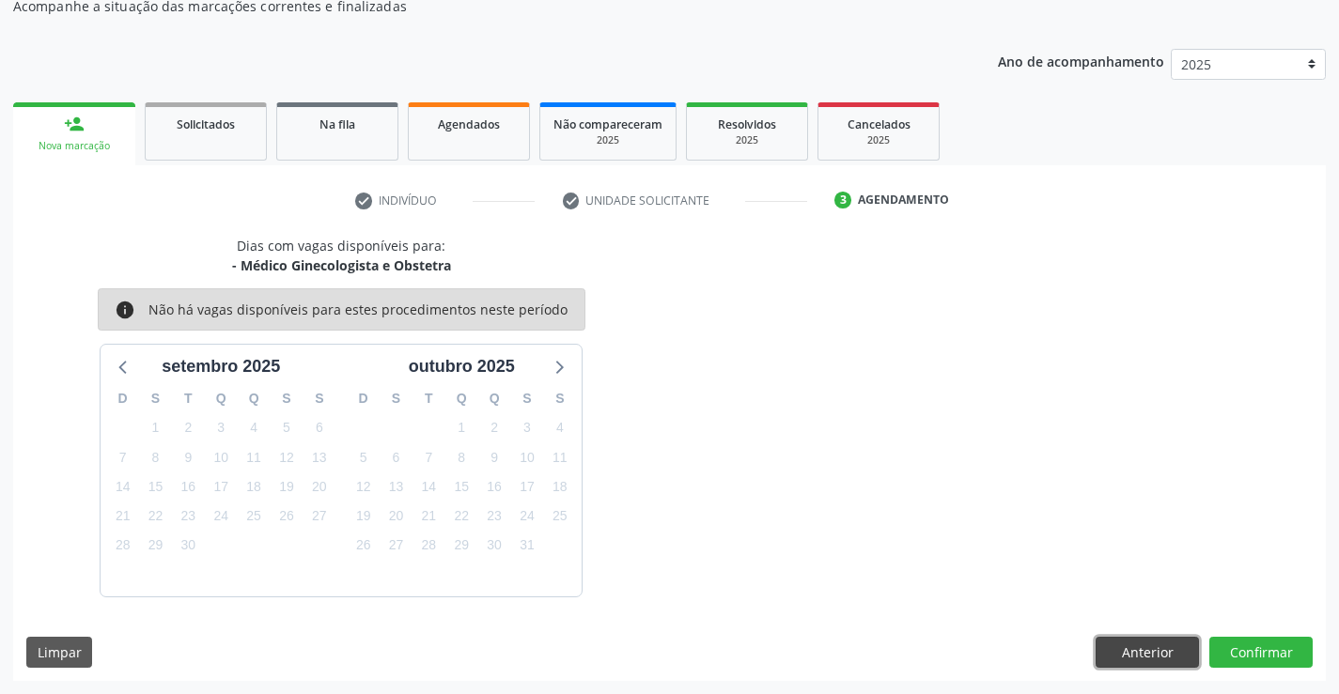
click at [1135, 662] on button "Anterior" at bounding box center [1146, 653] width 103 height 32
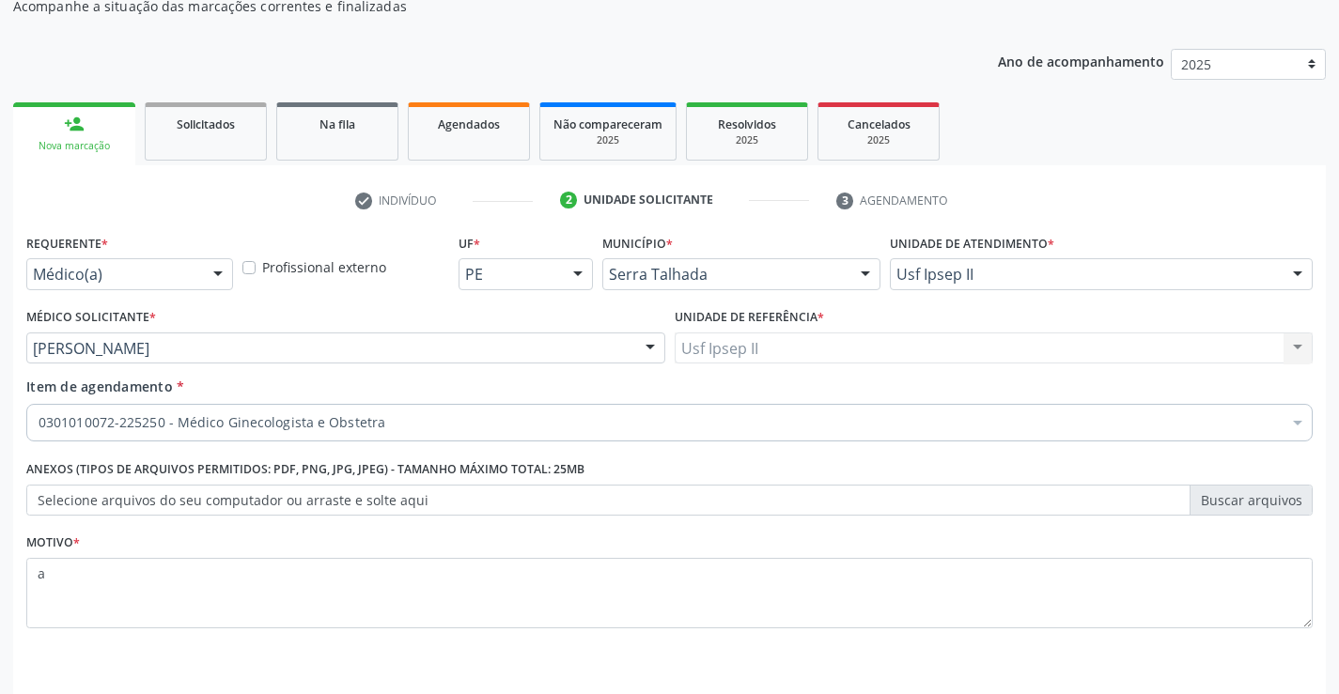
scroll to position [237, 0]
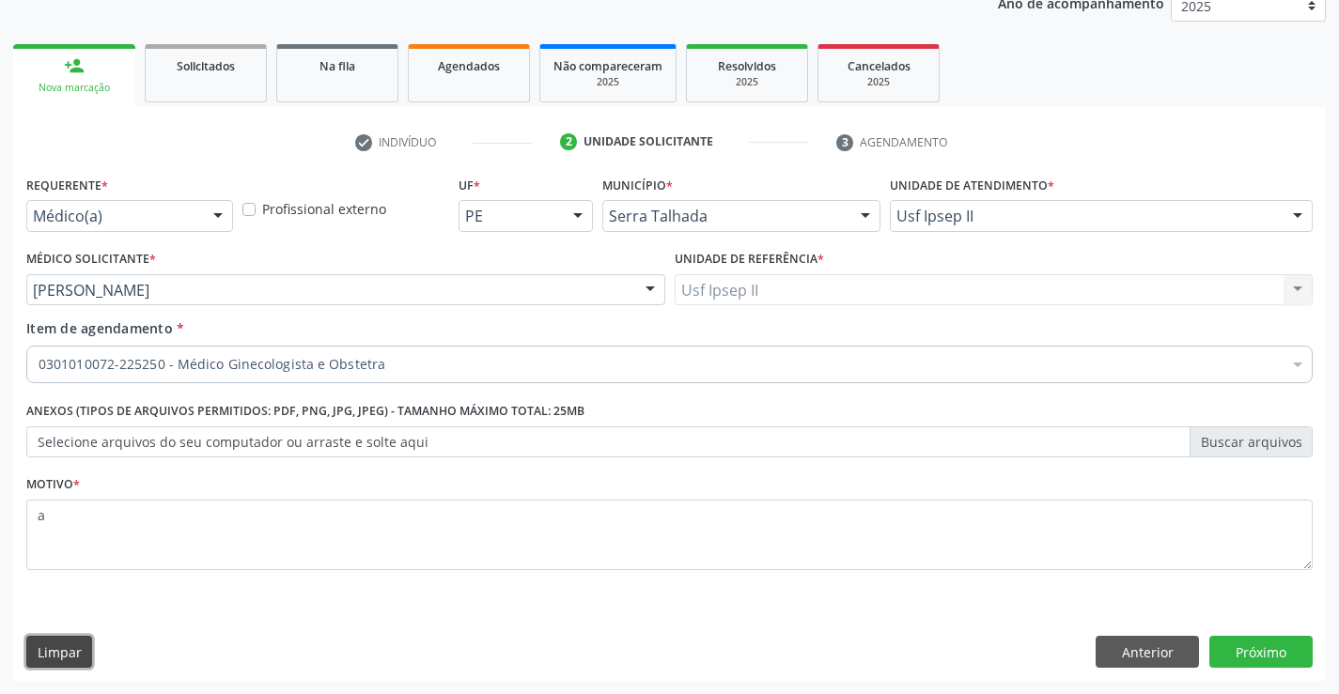
click at [84, 661] on button "Limpar" at bounding box center [59, 652] width 66 height 32
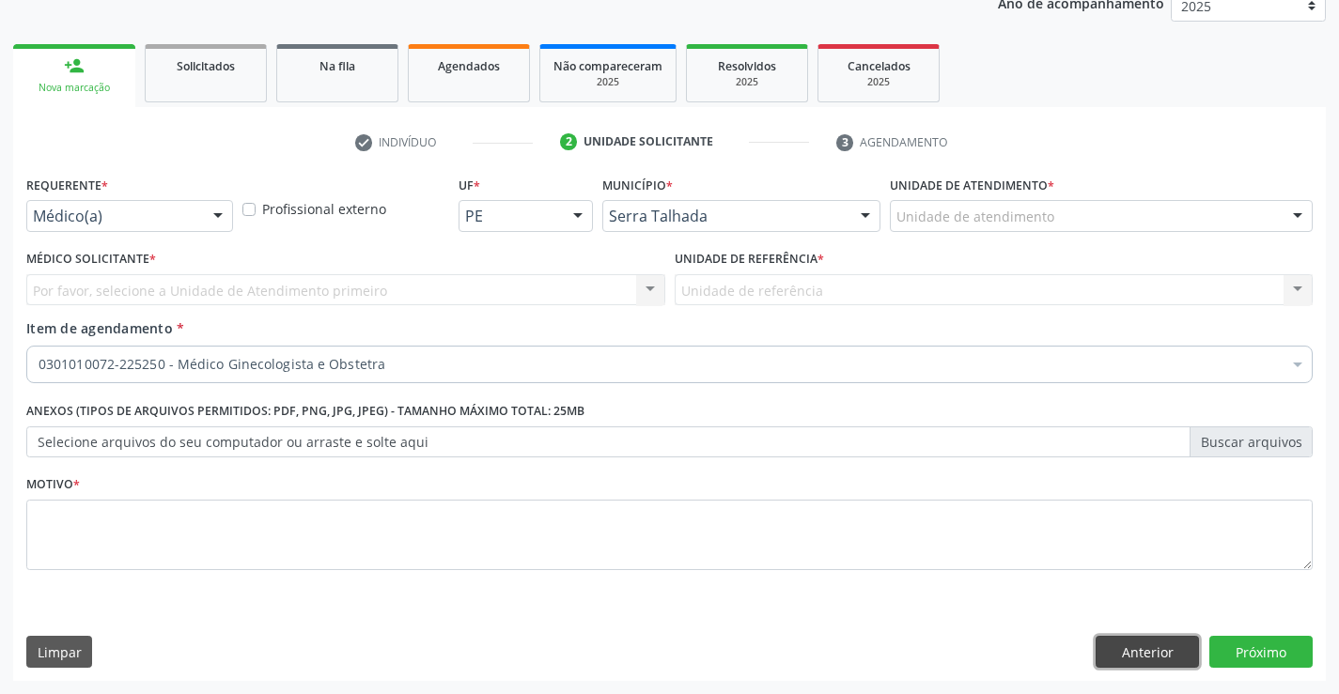
click at [1120, 650] on button "Anterior" at bounding box center [1146, 652] width 103 height 32
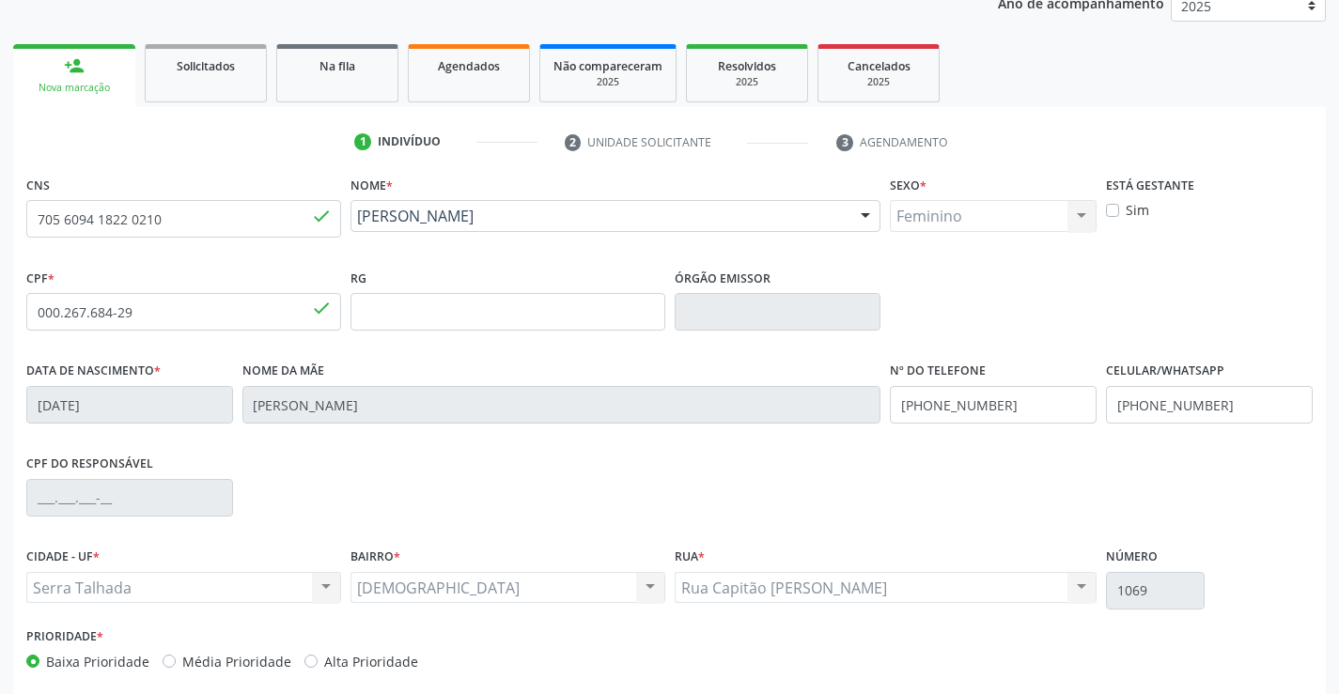
scroll to position [49, 0]
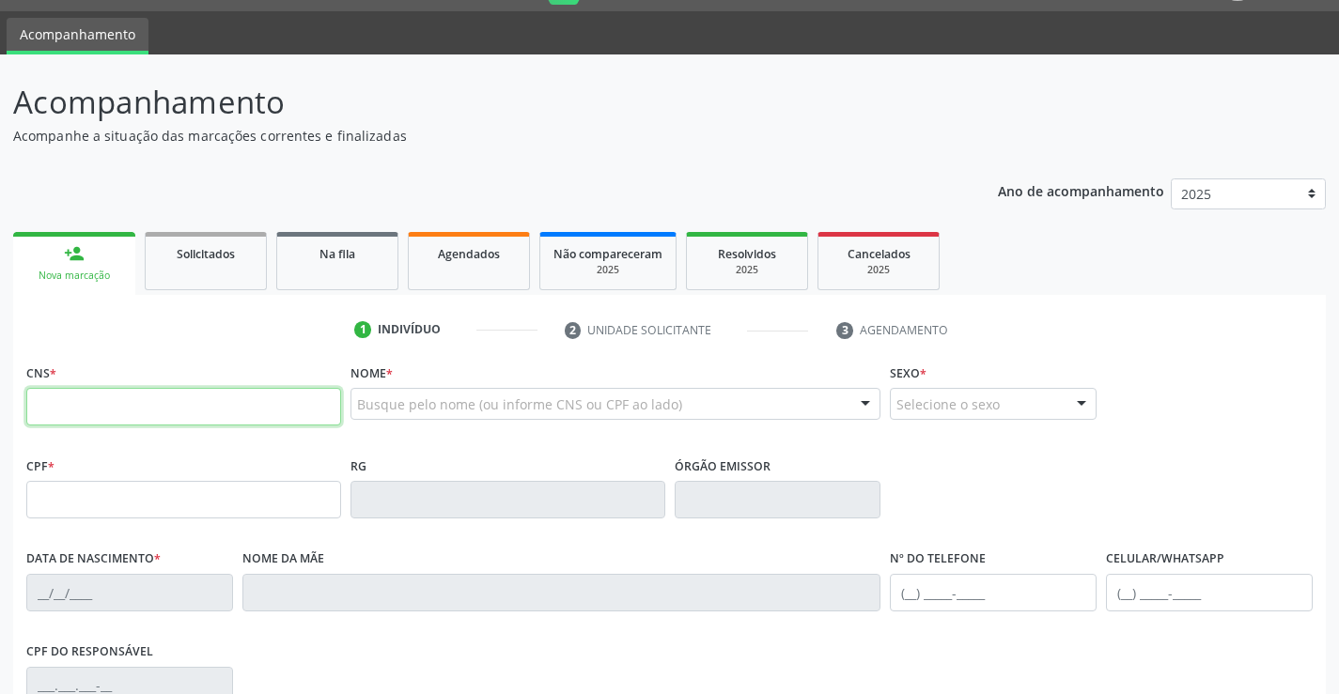
scroll to position [49, 0]
click at [79, 251] on div "person_add" at bounding box center [74, 253] width 21 height 21
